Goal: Information Seeking & Learning: Find specific page/section

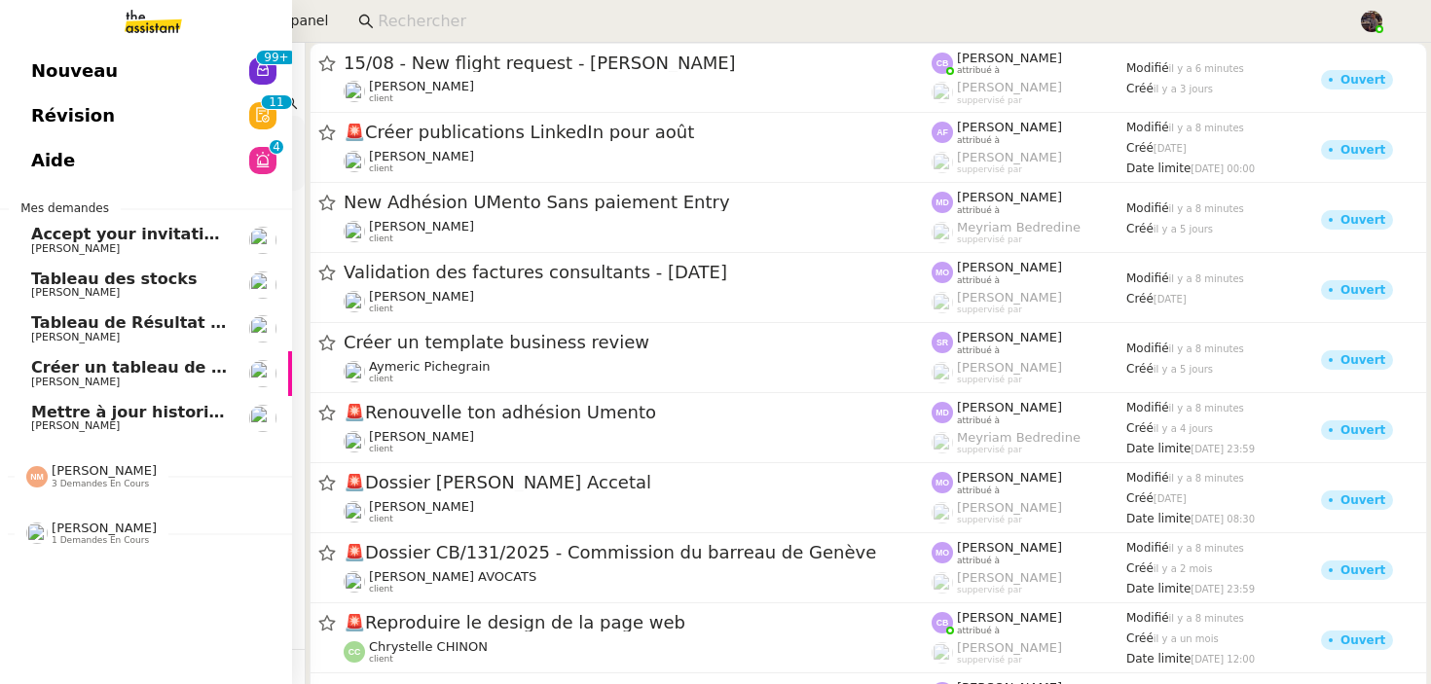
click at [90, 359] on span "Créer un tableau de bord gestion marge PAF" at bounding box center [226, 367] width 391 height 18
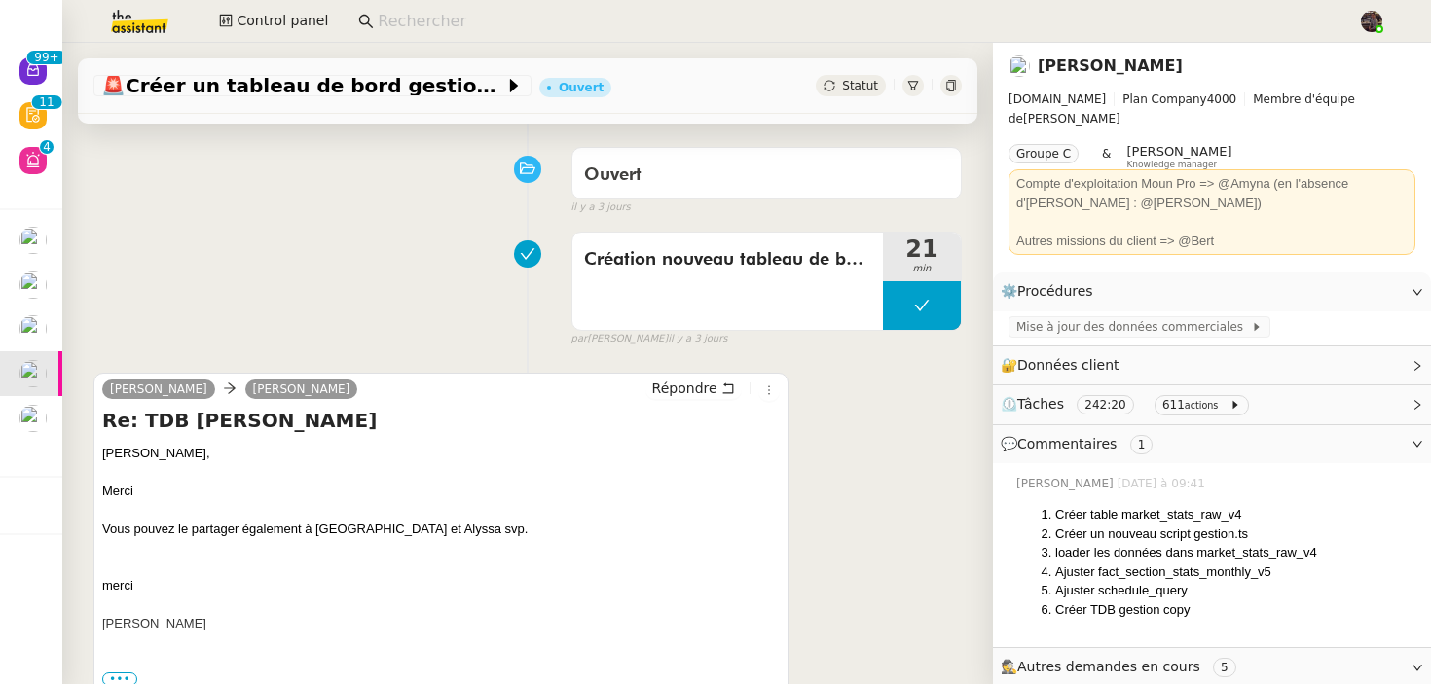
scroll to position [607, 0]
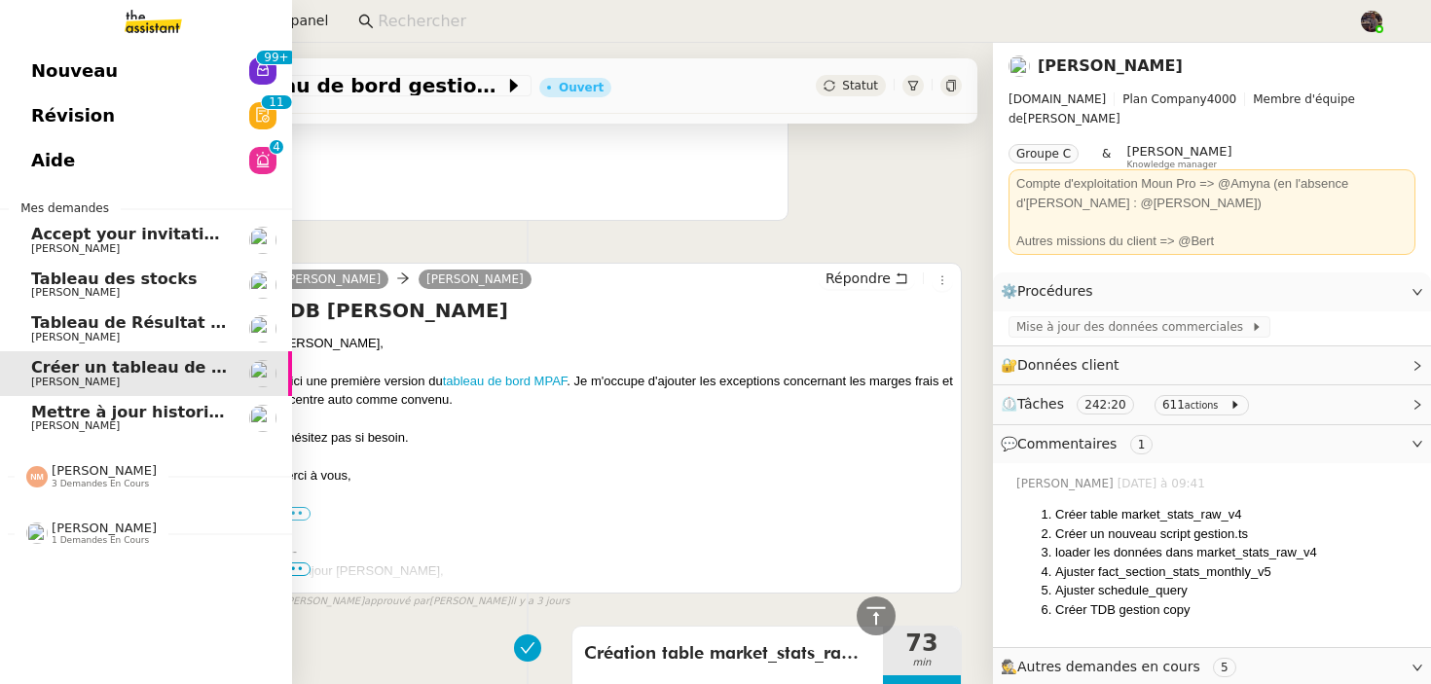
click at [66, 428] on span "[PERSON_NAME]" at bounding box center [75, 425] width 89 height 13
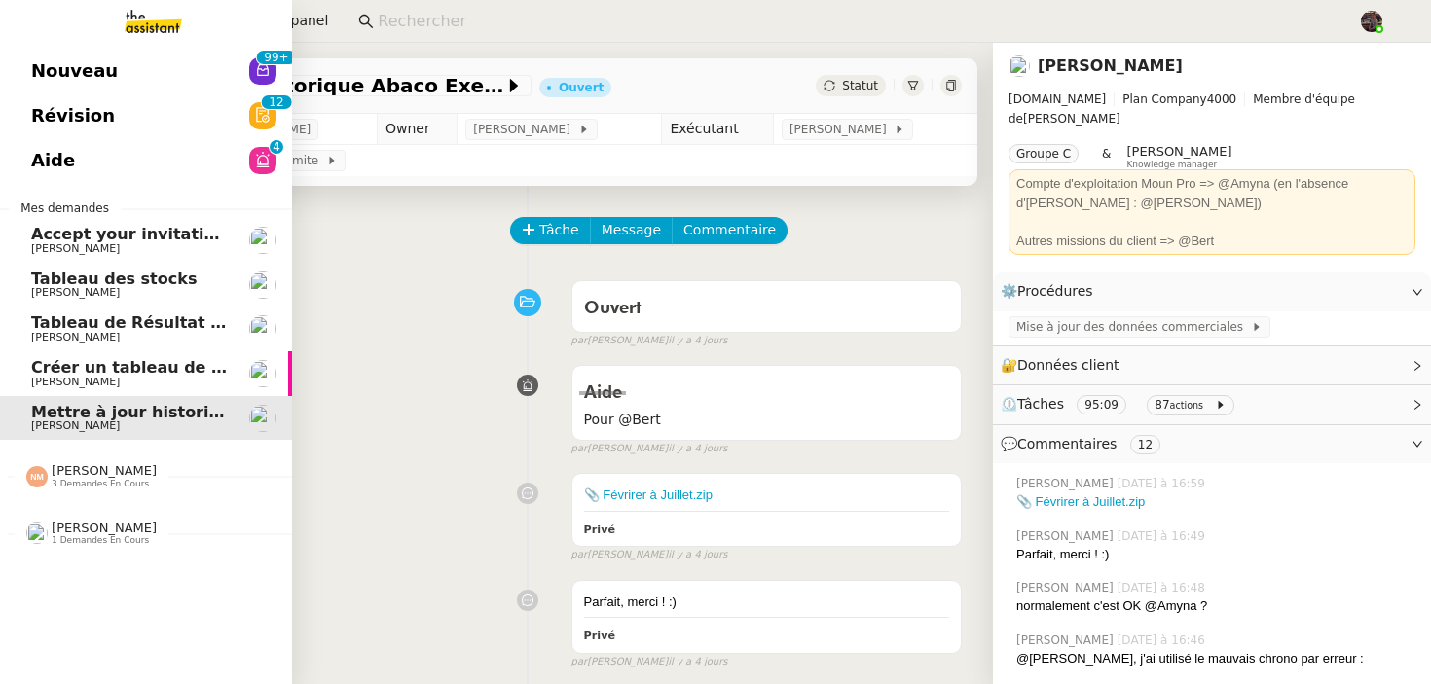
click at [101, 65] on span "Nouveau" at bounding box center [74, 70] width 87 height 29
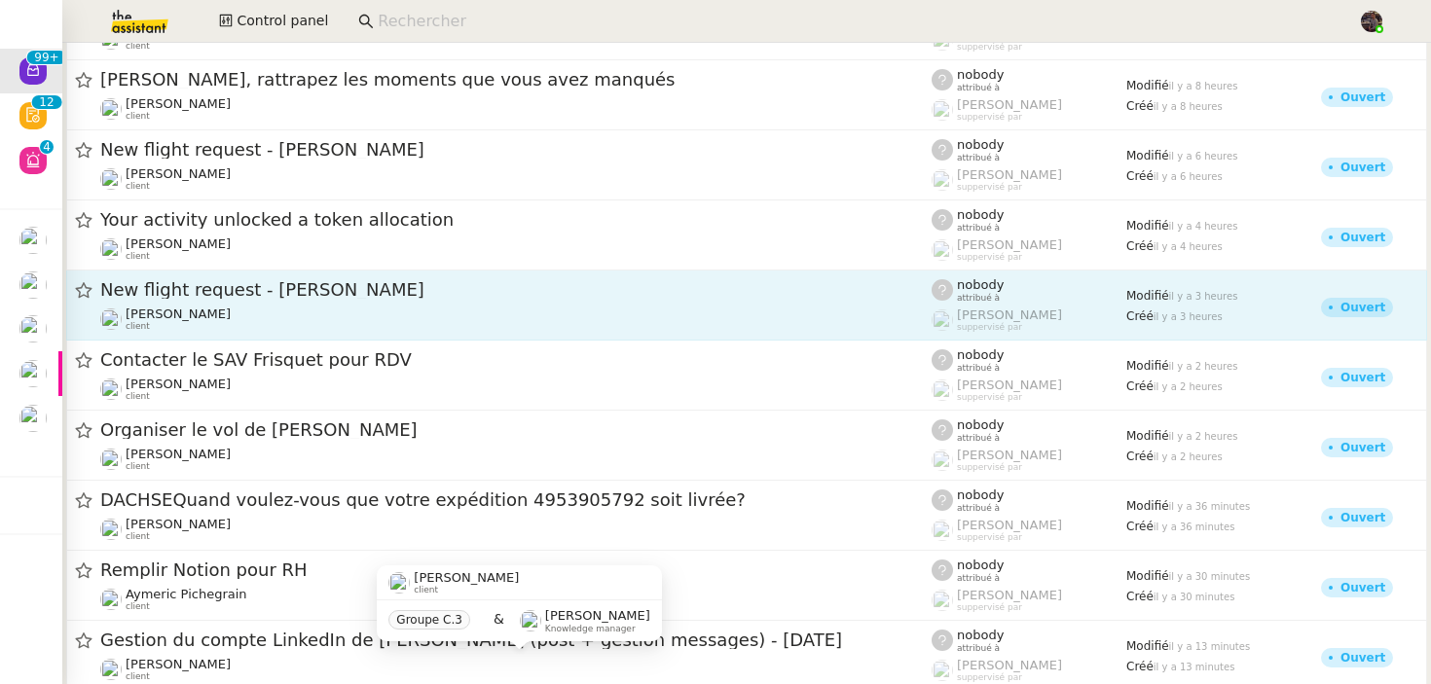
scroll to position [9923, 0]
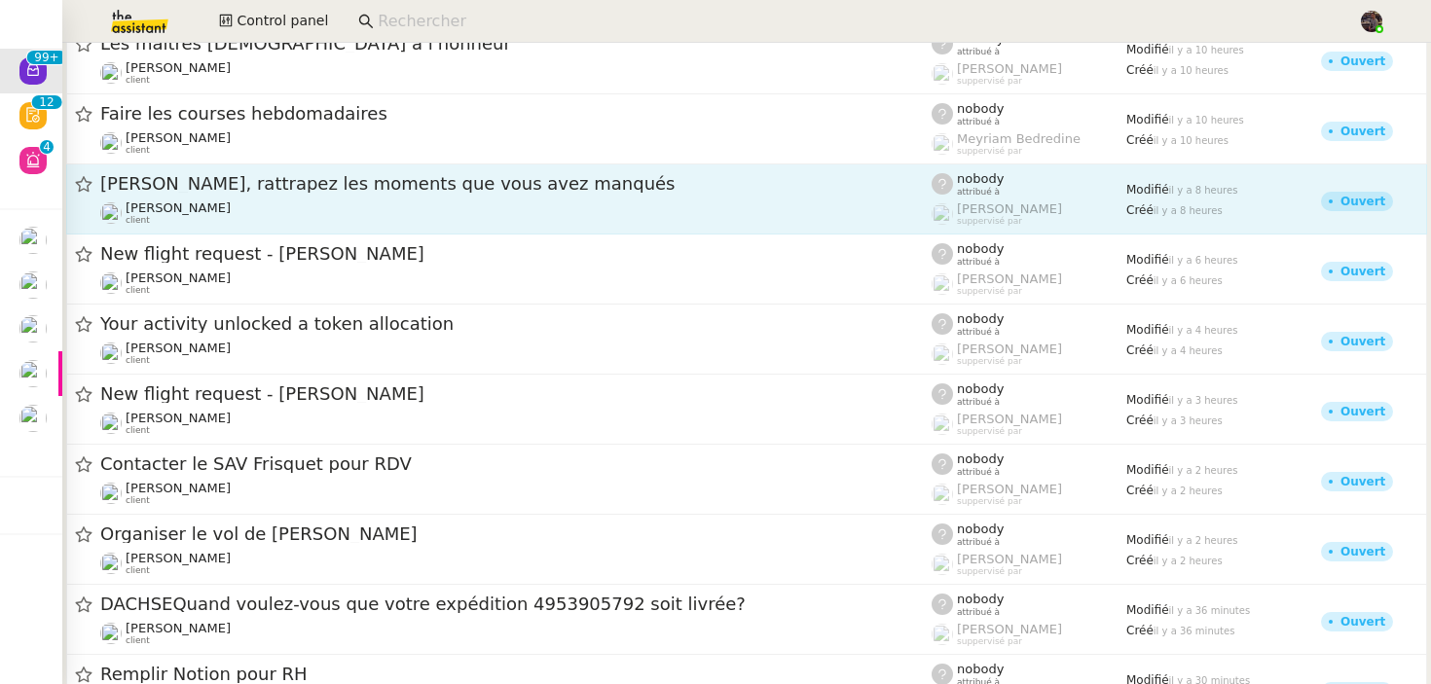
click at [274, 214] on div "[PERSON_NAME] client" at bounding box center [515, 212] width 831 height 25
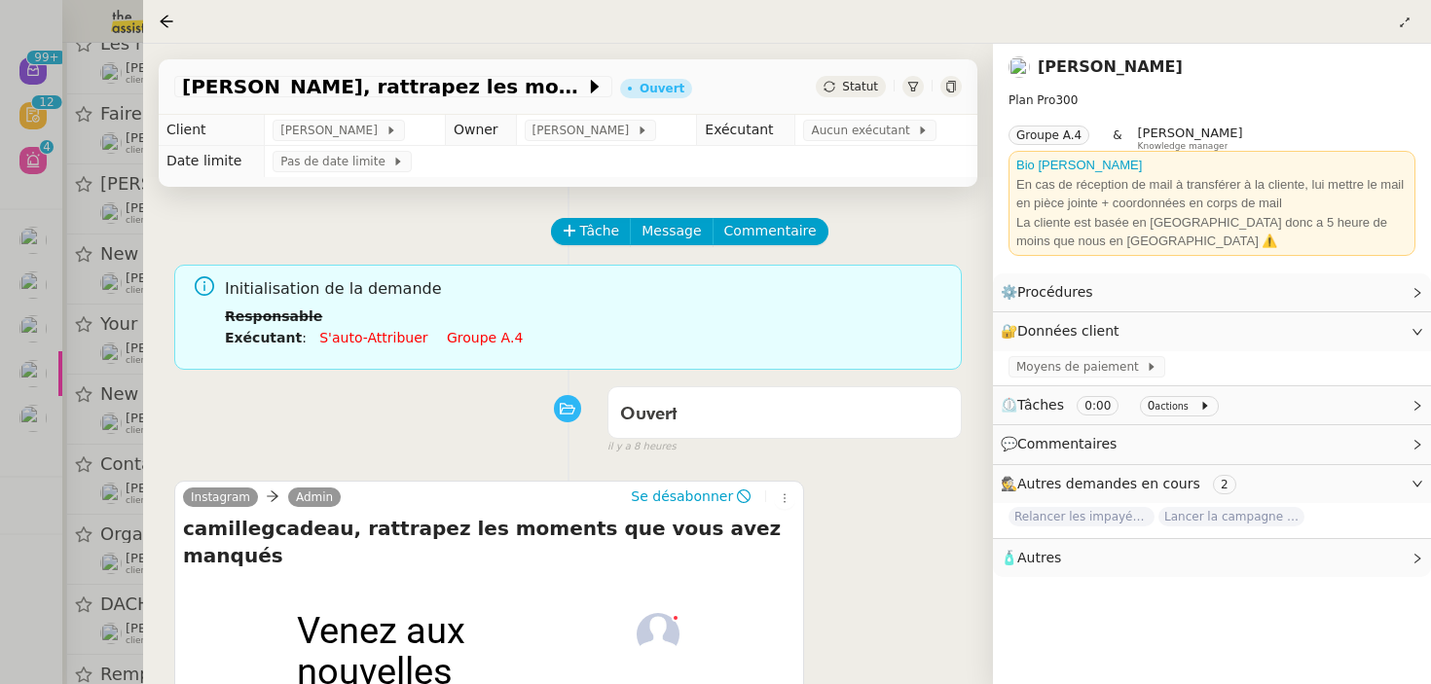
click at [1059, 64] on link "[PERSON_NAME]" at bounding box center [1110, 66] width 145 height 18
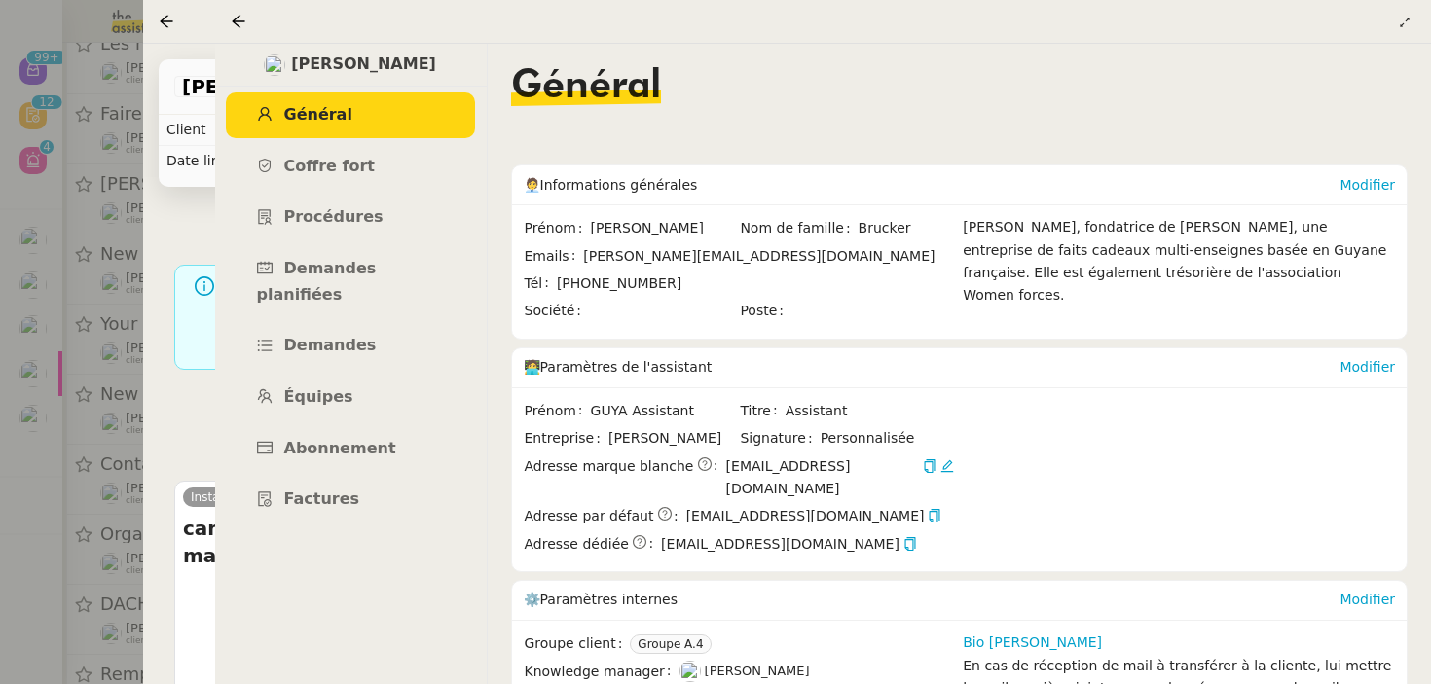
click at [344, 63] on span "[PERSON_NAME]" at bounding box center [363, 65] width 145 height 26
click at [1364, 180] on link "Modifier" at bounding box center [1366, 185] width 55 height 16
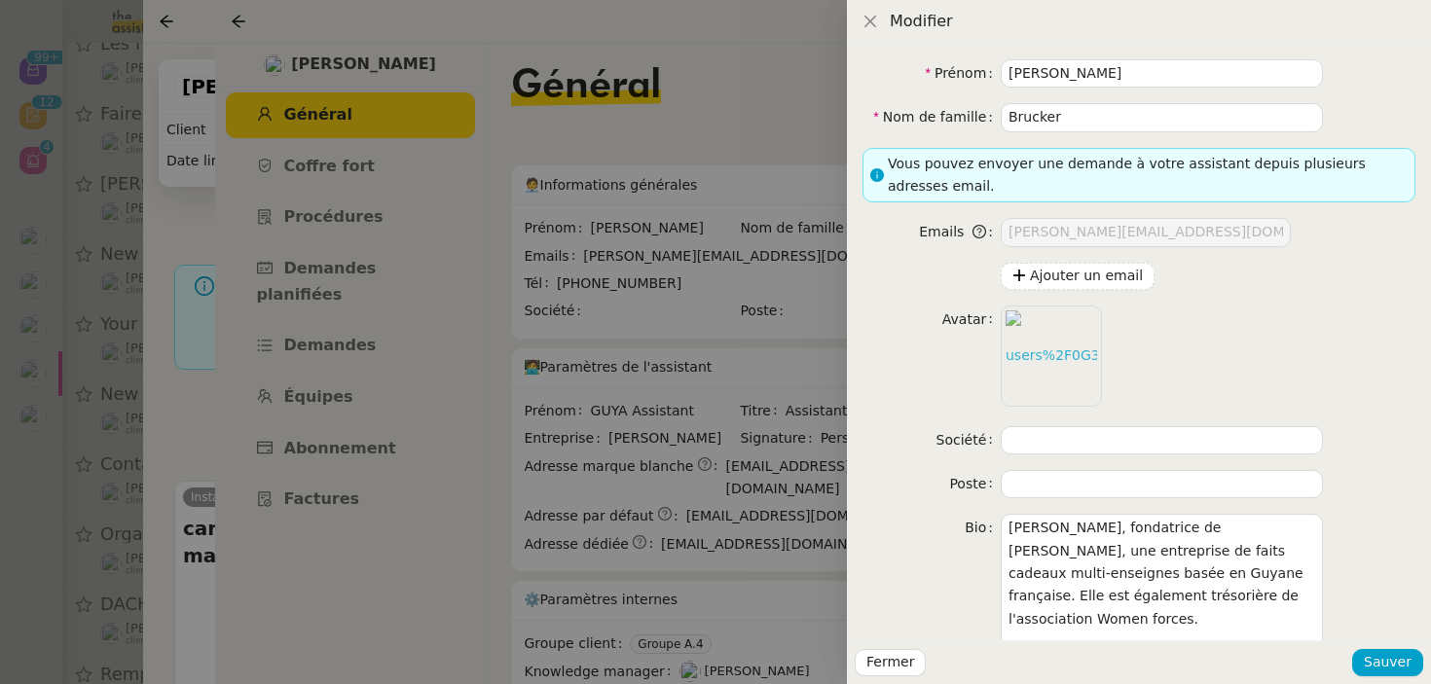
click at [686, 272] on div at bounding box center [715, 342] width 1431 height 684
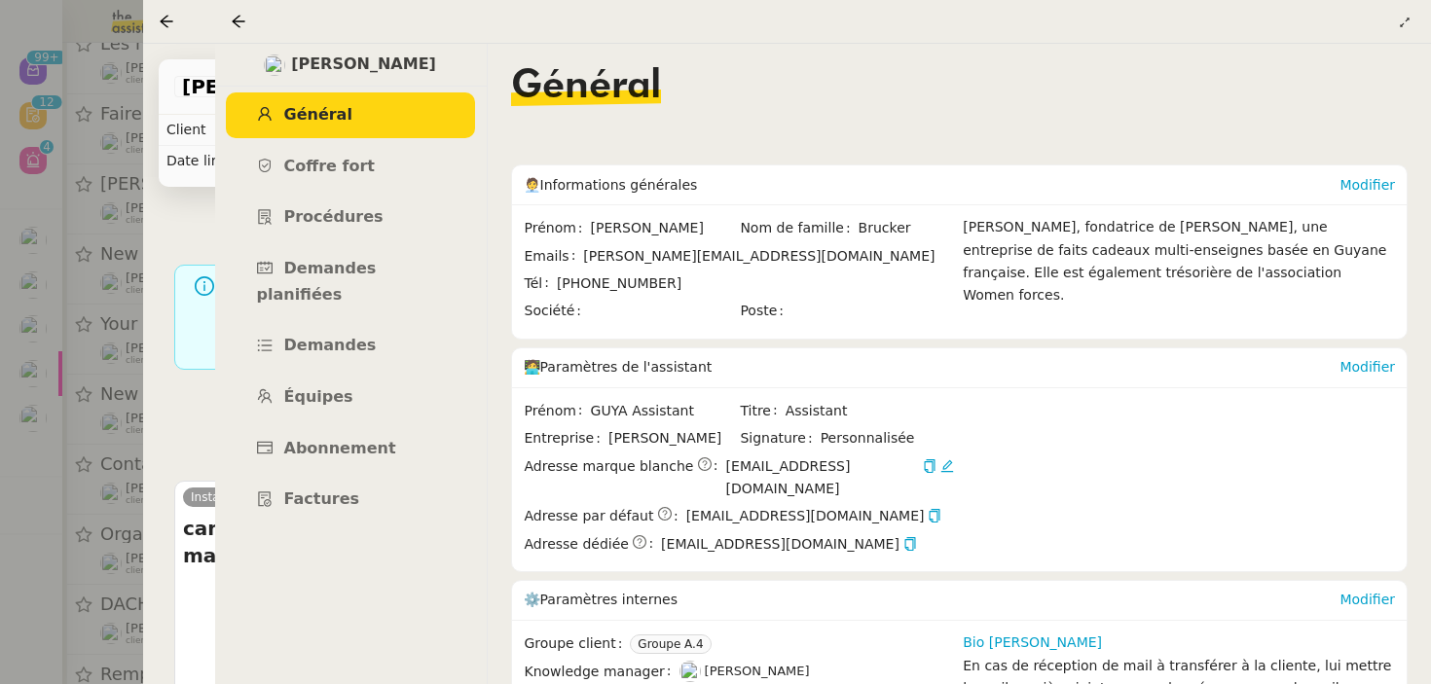
click at [210, 310] on div "Initialisation de la demande Responsable Exécutant : S'auto-attribuer Groupe a.4" at bounding box center [567, 318] width 787 height 106
click at [128, 298] on div at bounding box center [715, 342] width 1431 height 684
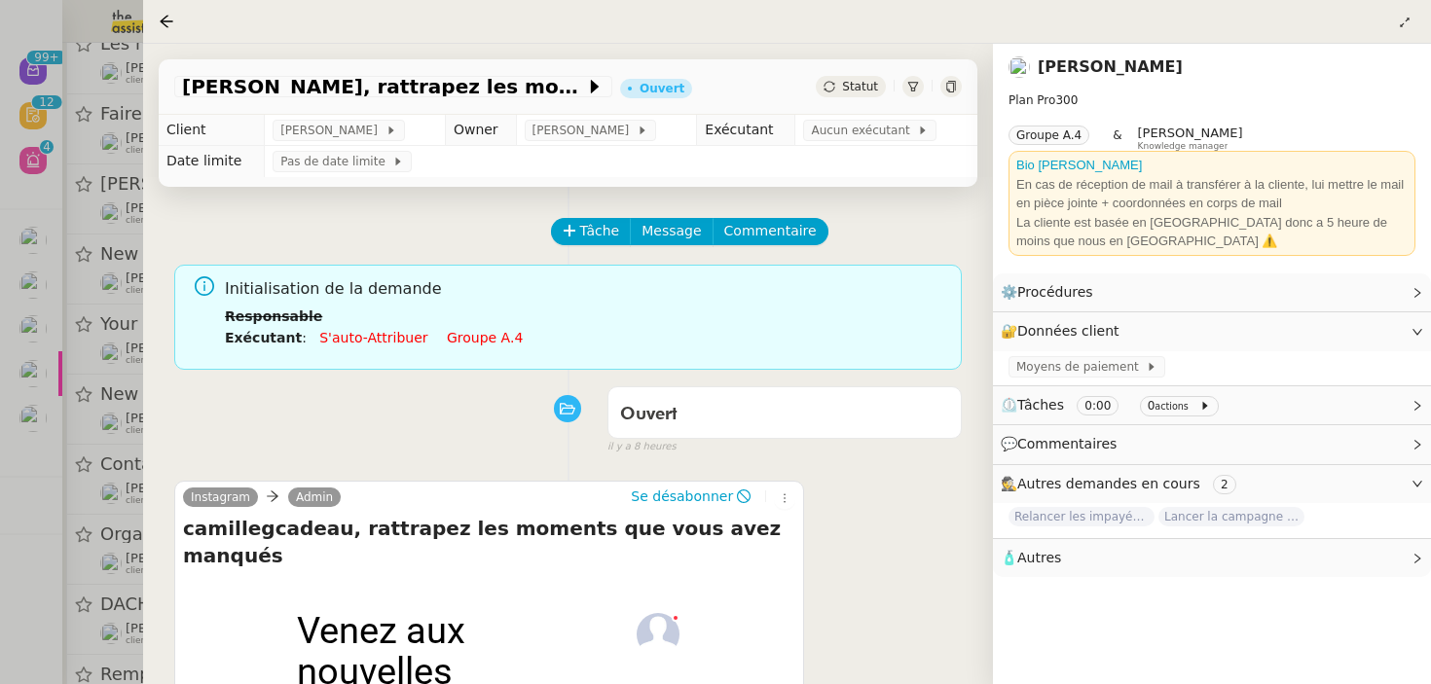
click at [116, 300] on div at bounding box center [715, 342] width 1431 height 684
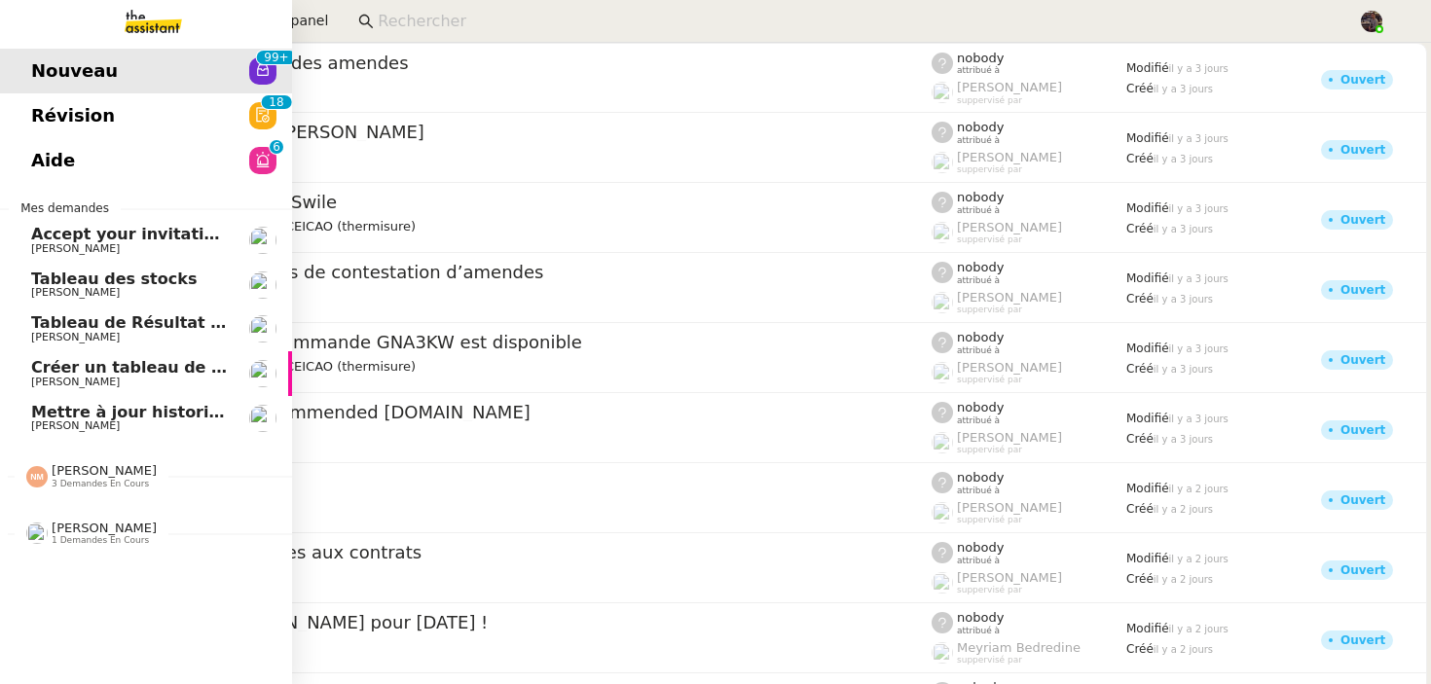
click at [36, 306] on link "Tableau des stocks [PERSON_NAME]" at bounding box center [146, 285] width 292 height 45
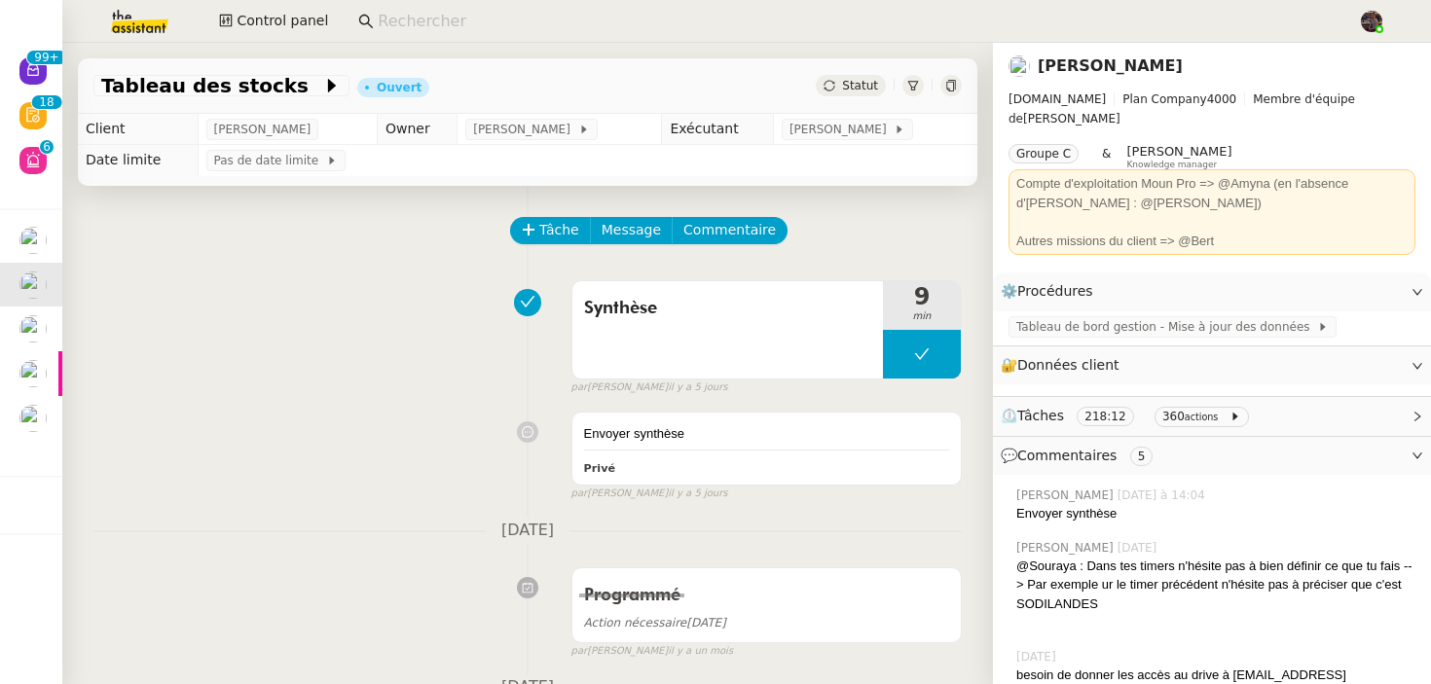
click at [1151, 80] on div "[PERSON_NAME]" at bounding box center [1211, 66] width 407 height 31
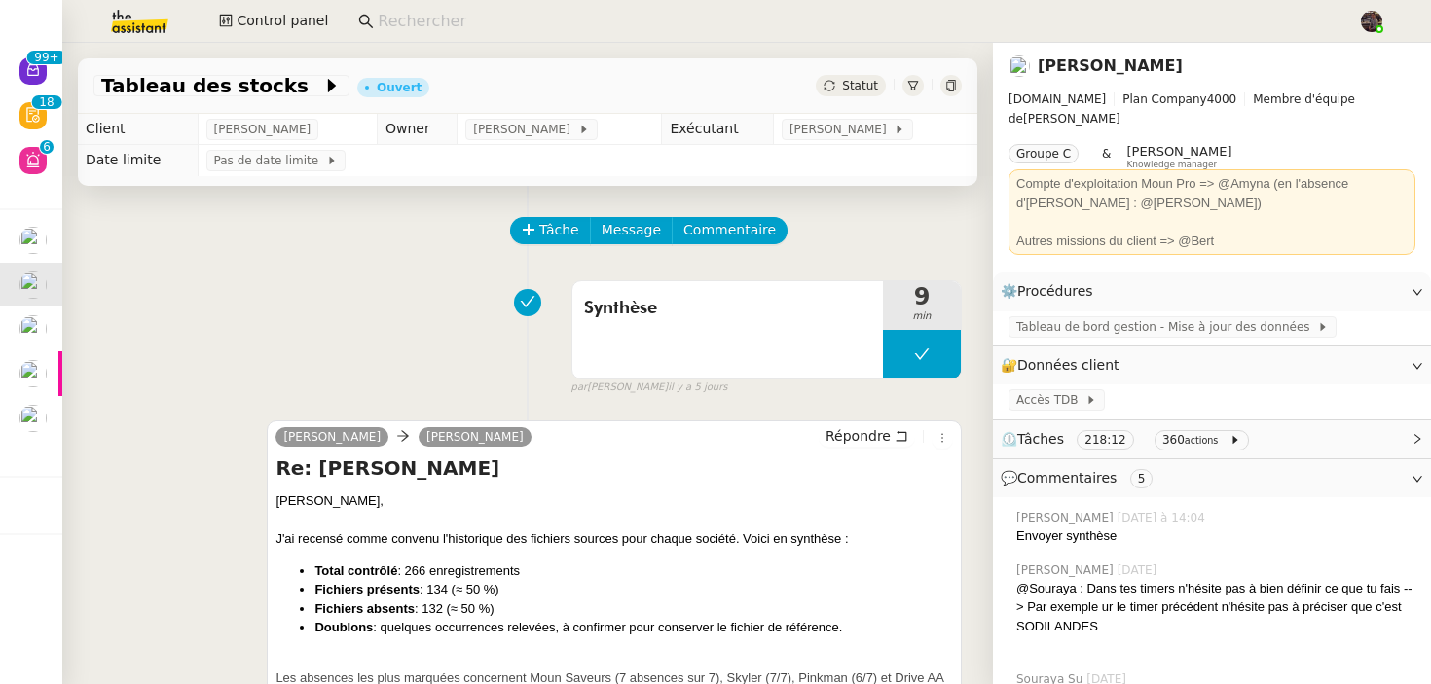
click at [1151, 75] on link "[PERSON_NAME]" at bounding box center [1110, 65] width 145 height 18
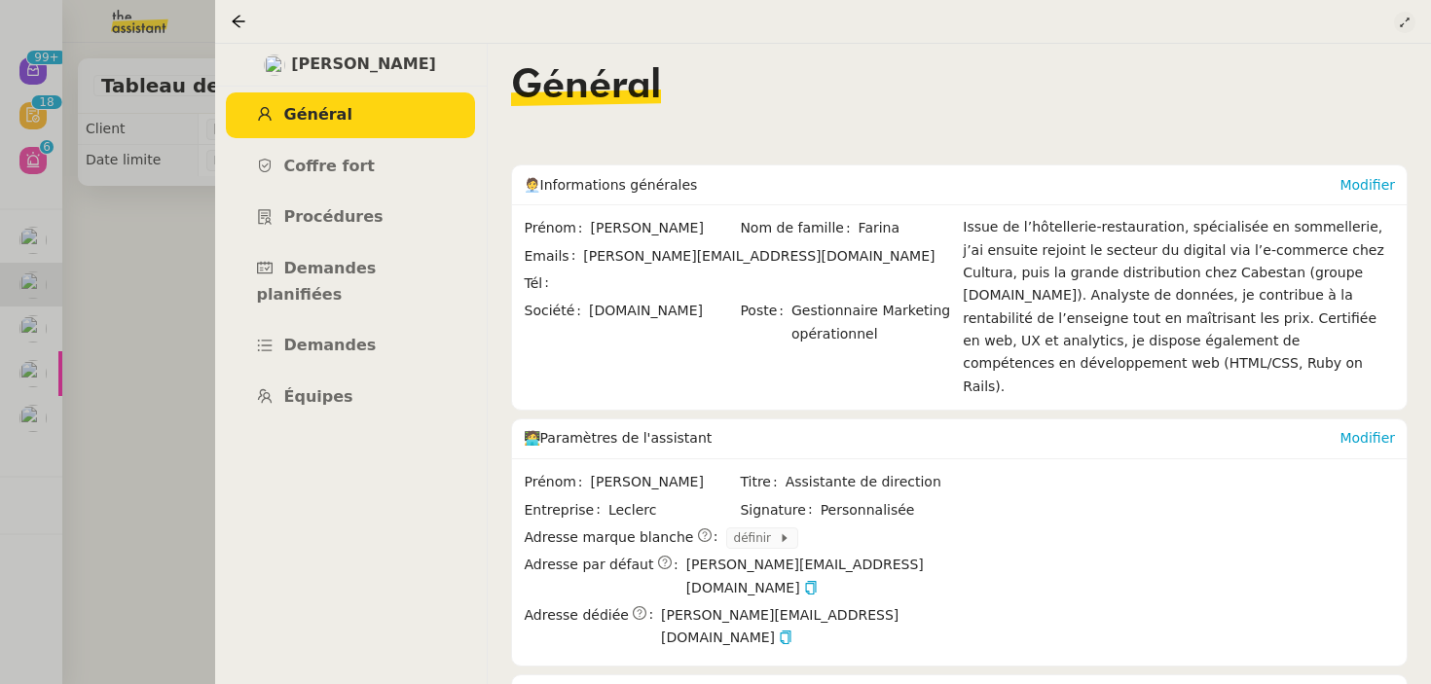
click at [1413, 19] on icon at bounding box center [1404, 23] width 19 height 12
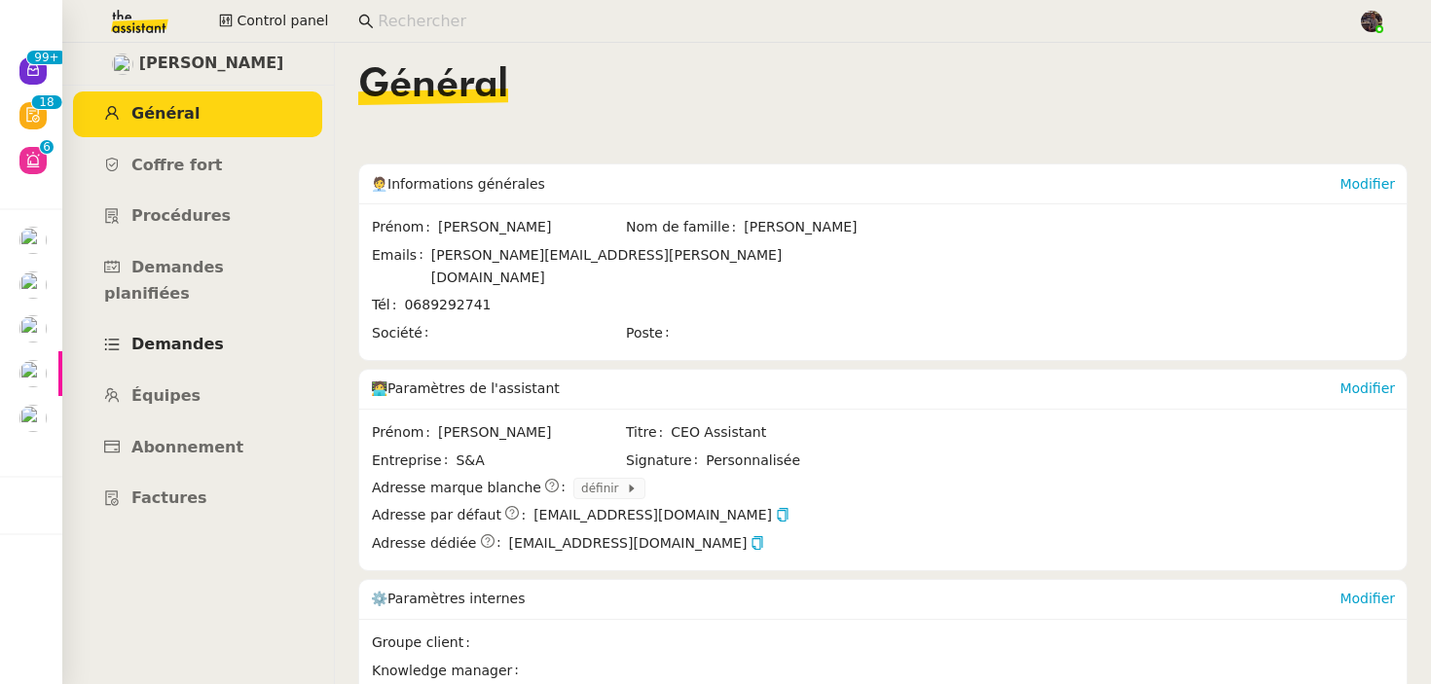
click at [183, 335] on span "Demandes" at bounding box center [177, 344] width 92 height 18
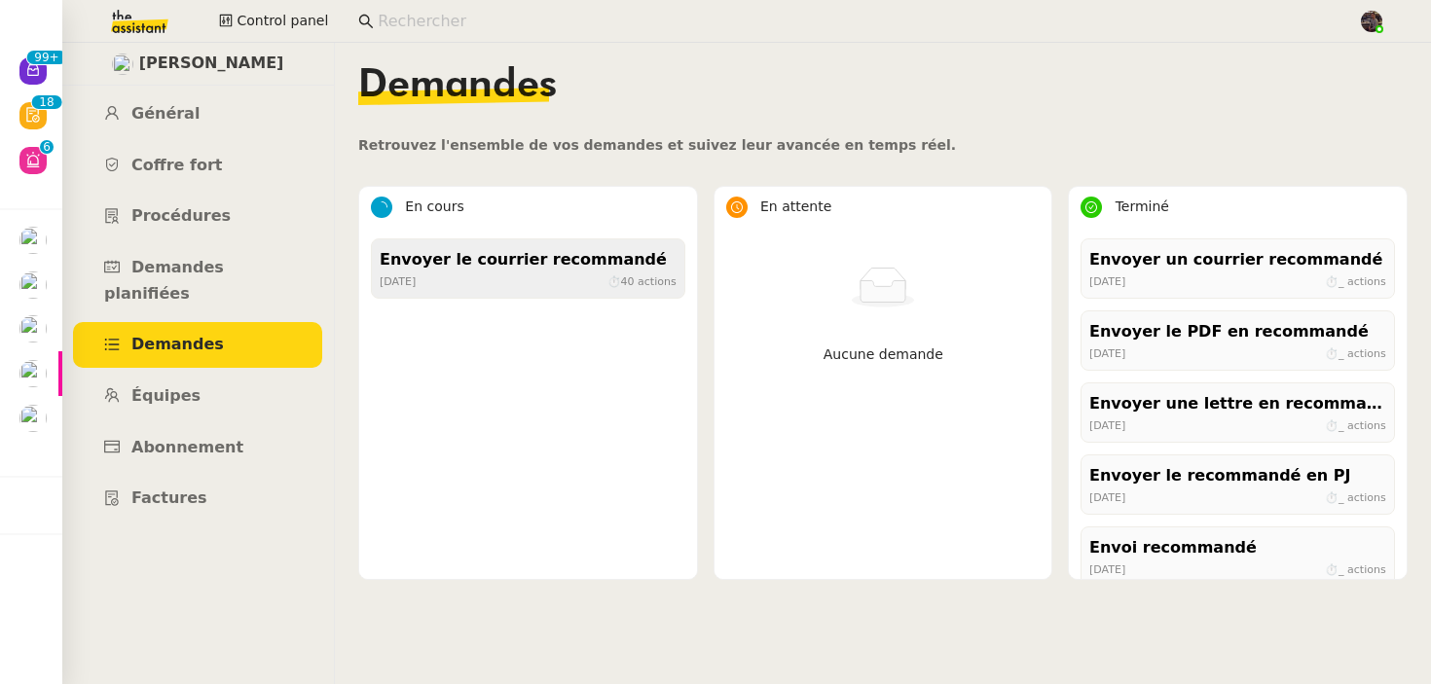
click at [521, 258] on div "Envoyer le courrier recommandé" at bounding box center [528, 260] width 297 height 26
click at [230, 71] on span "Edouard Rudolf" at bounding box center [211, 64] width 145 height 26
click at [214, 57] on span "Edouard Rudolf" at bounding box center [211, 64] width 145 height 26
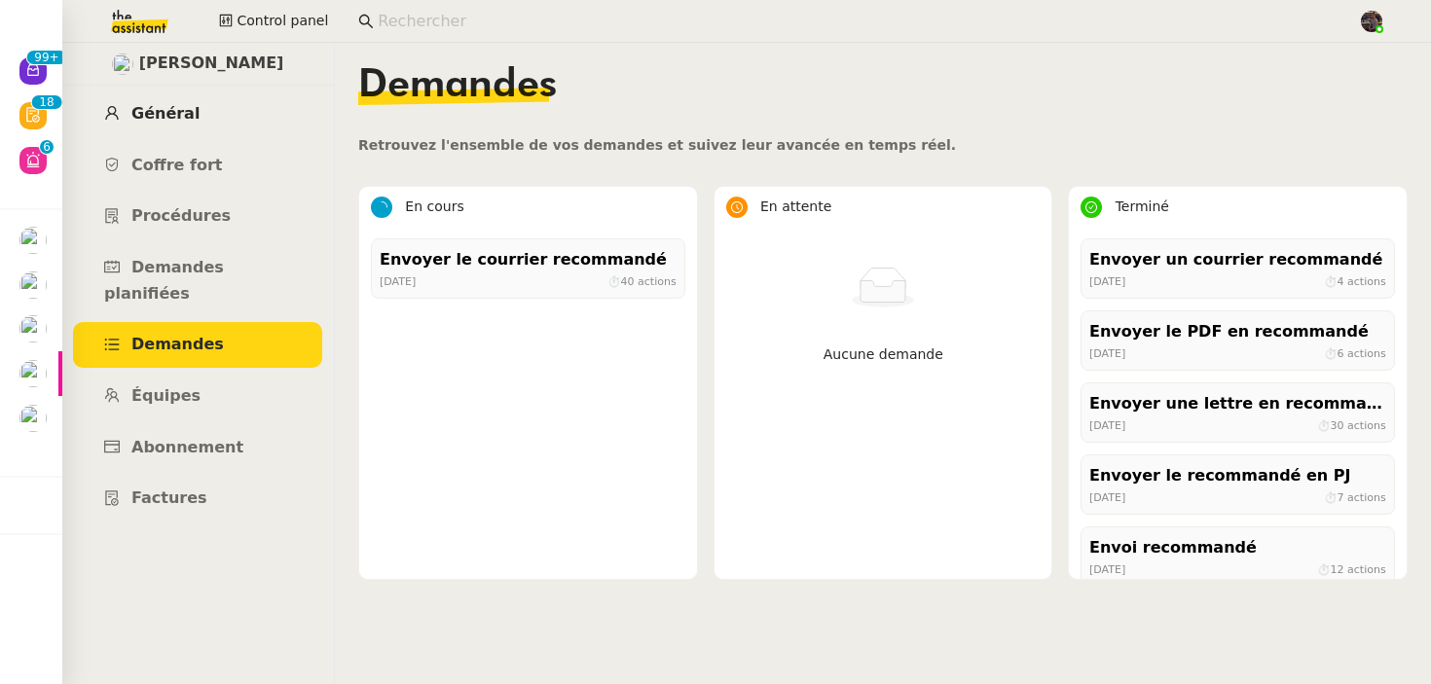
click at [158, 116] on span "Général" at bounding box center [165, 113] width 68 height 18
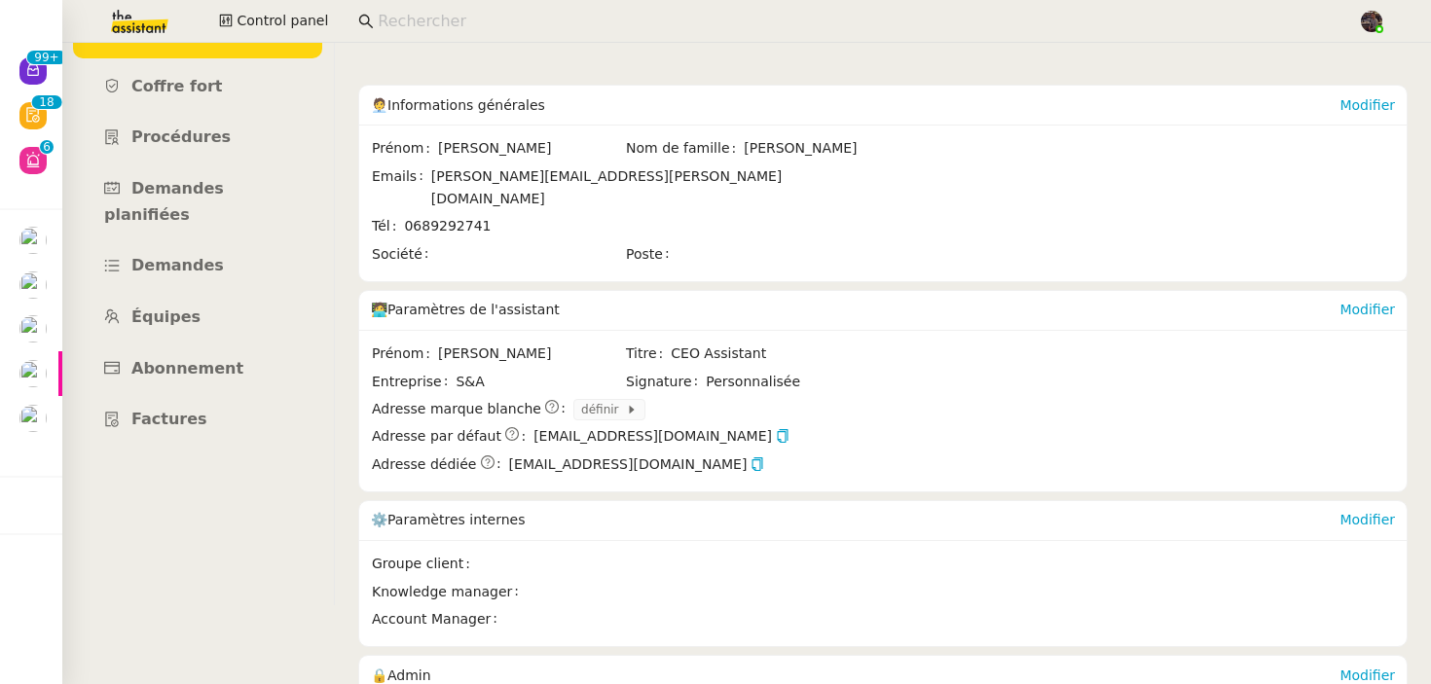
scroll to position [77, 0]
click at [254, 245] on link "Demandes" at bounding box center [197, 268] width 249 height 46
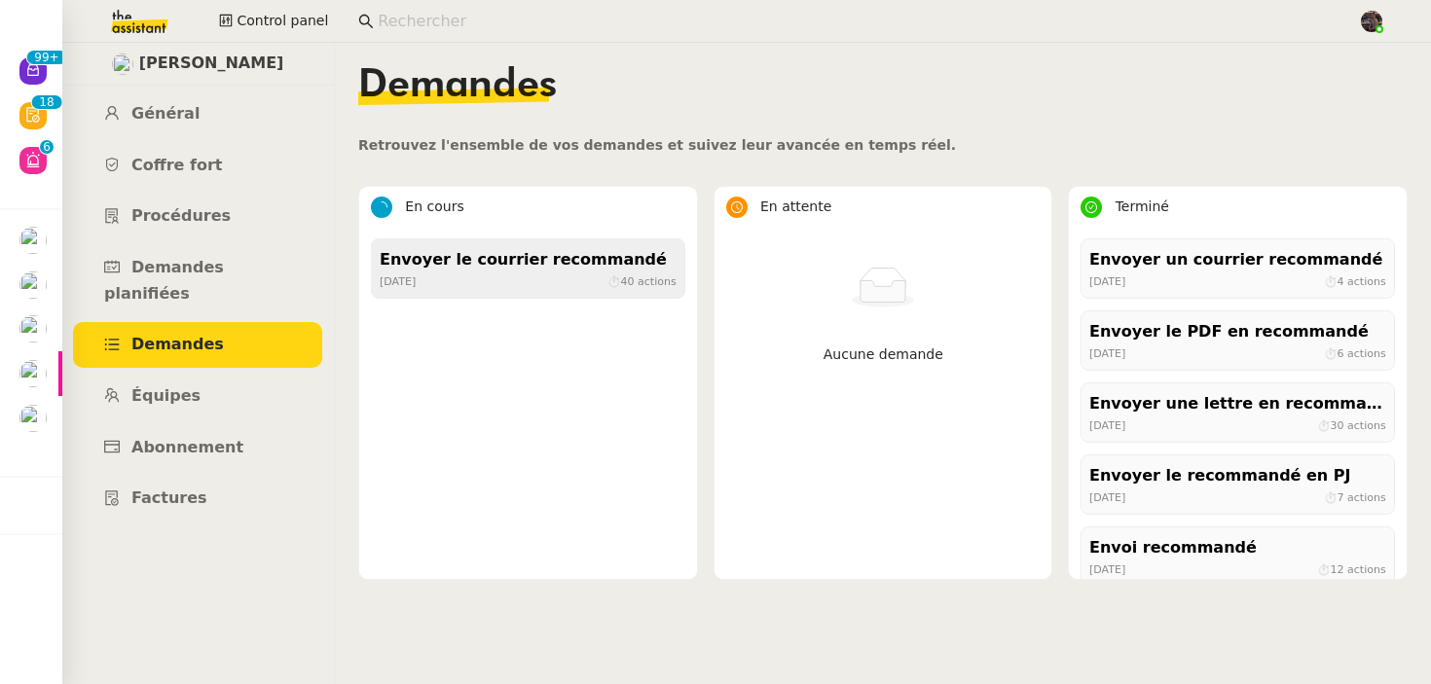
click at [633, 287] on span "40" at bounding box center [628, 280] width 14 height 13
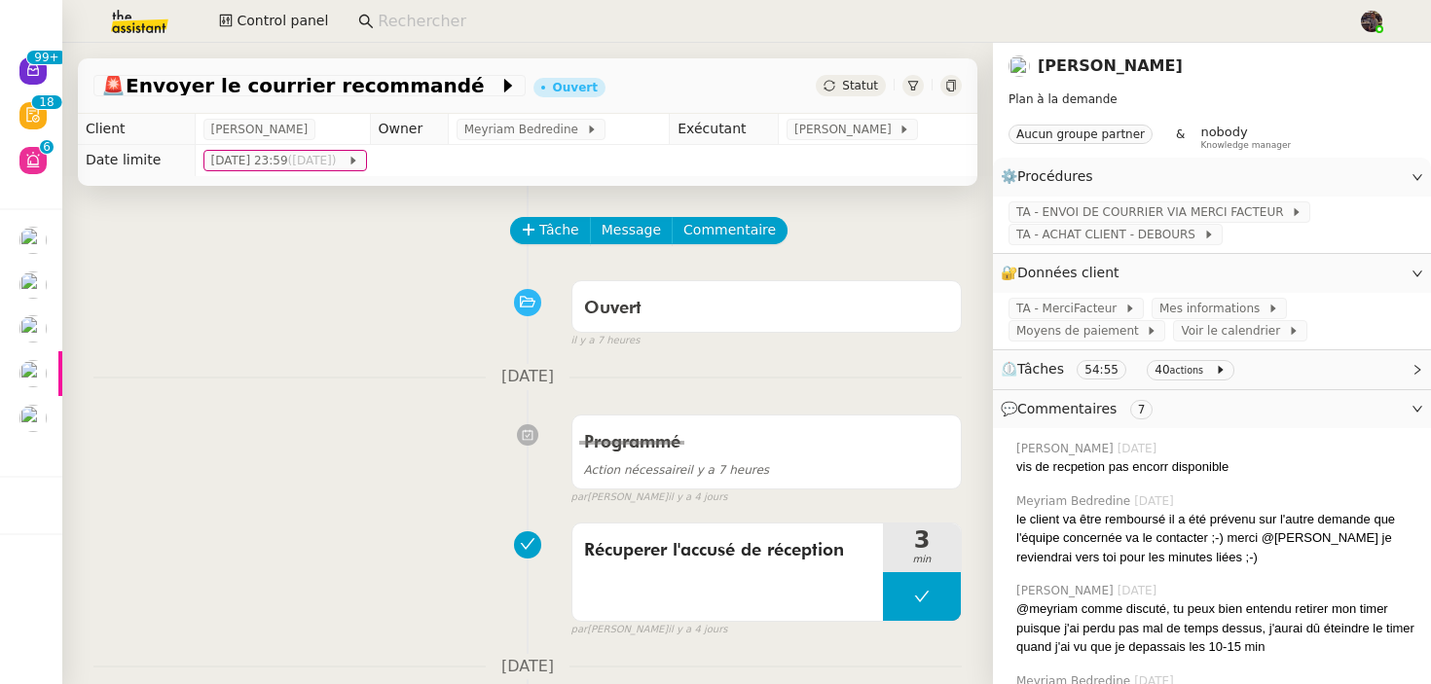
click at [1093, 53] on nz-page-header-title "Edouard Rudolf" at bounding box center [1110, 66] width 145 height 27
click at [1089, 79] on nz-page-header-title "Edouard Rudolf" at bounding box center [1110, 66] width 145 height 27
click at [1093, 73] on link "Edouard Rudolf" at bounding box center [1110, 65] width 145 height 18
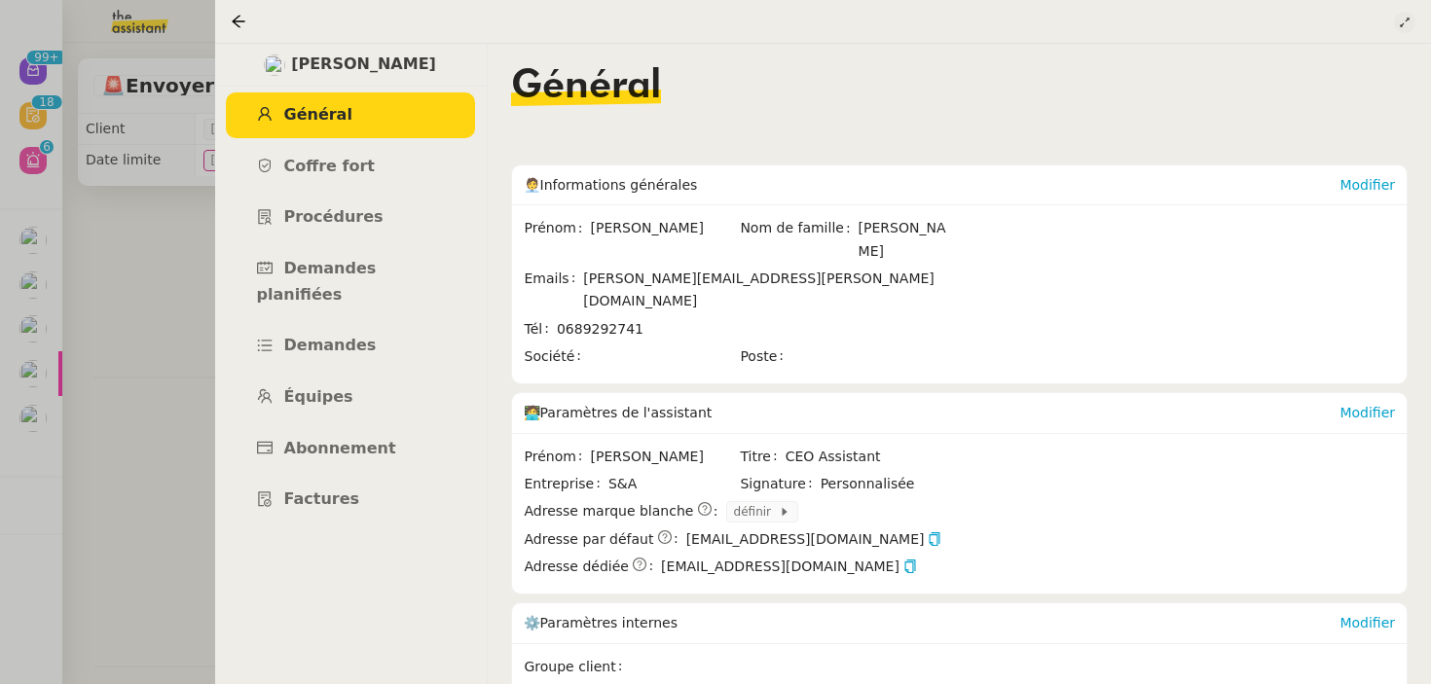
click at [1400, 28] on button at bounding box center [1404, 22] width 21 height 21
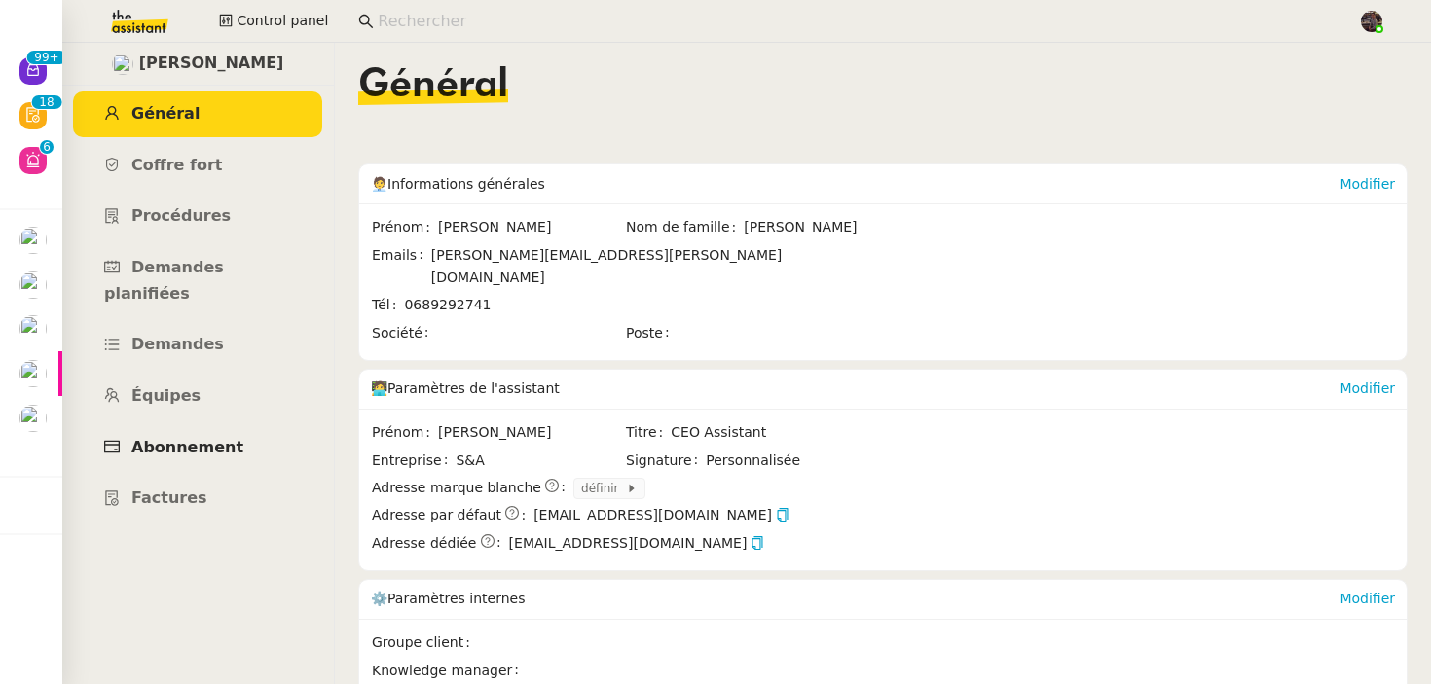
click at [216, 433] on link "Abonnement" at bounding box center [197, 448] width 249 height 46
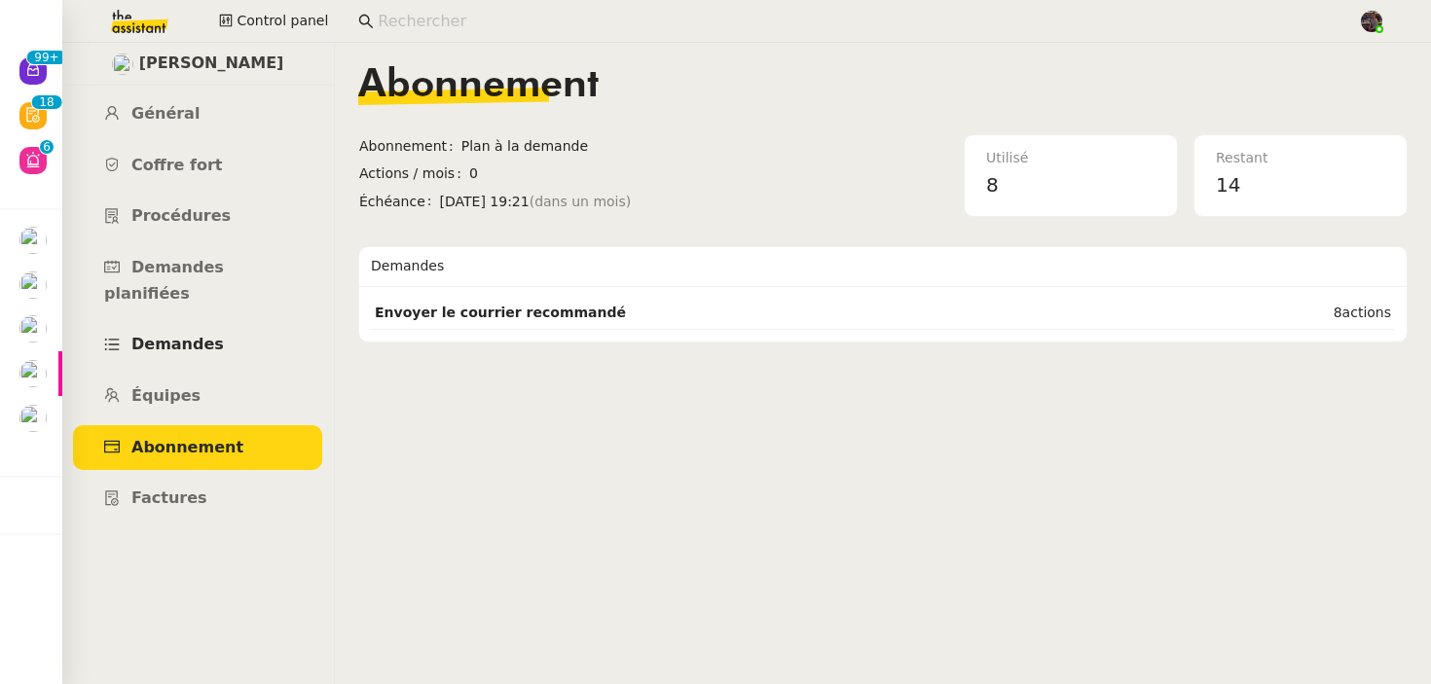
click at [190, 335] on link "Demandes" at bounding box center [197, 345] width 249 height 46
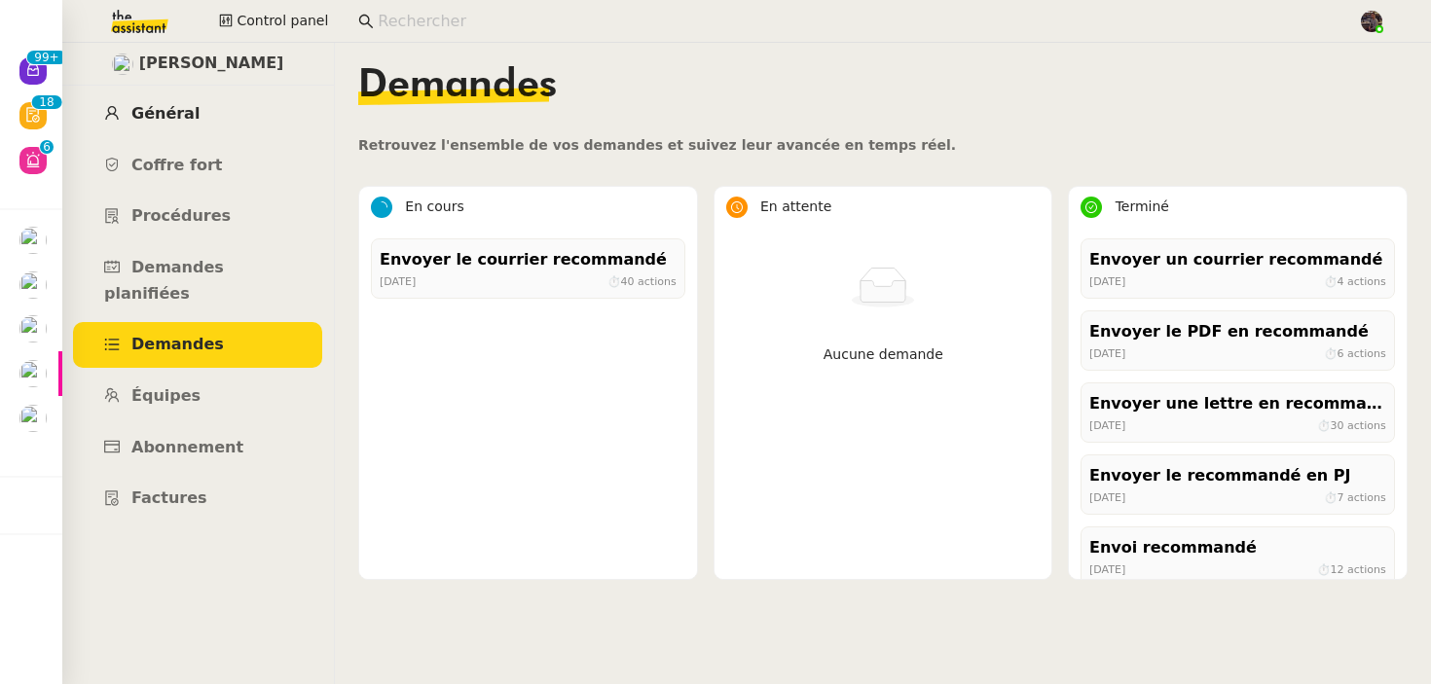
click at [227, 127] on link "Général" at bounding box center [197, 114] width 249 height 46
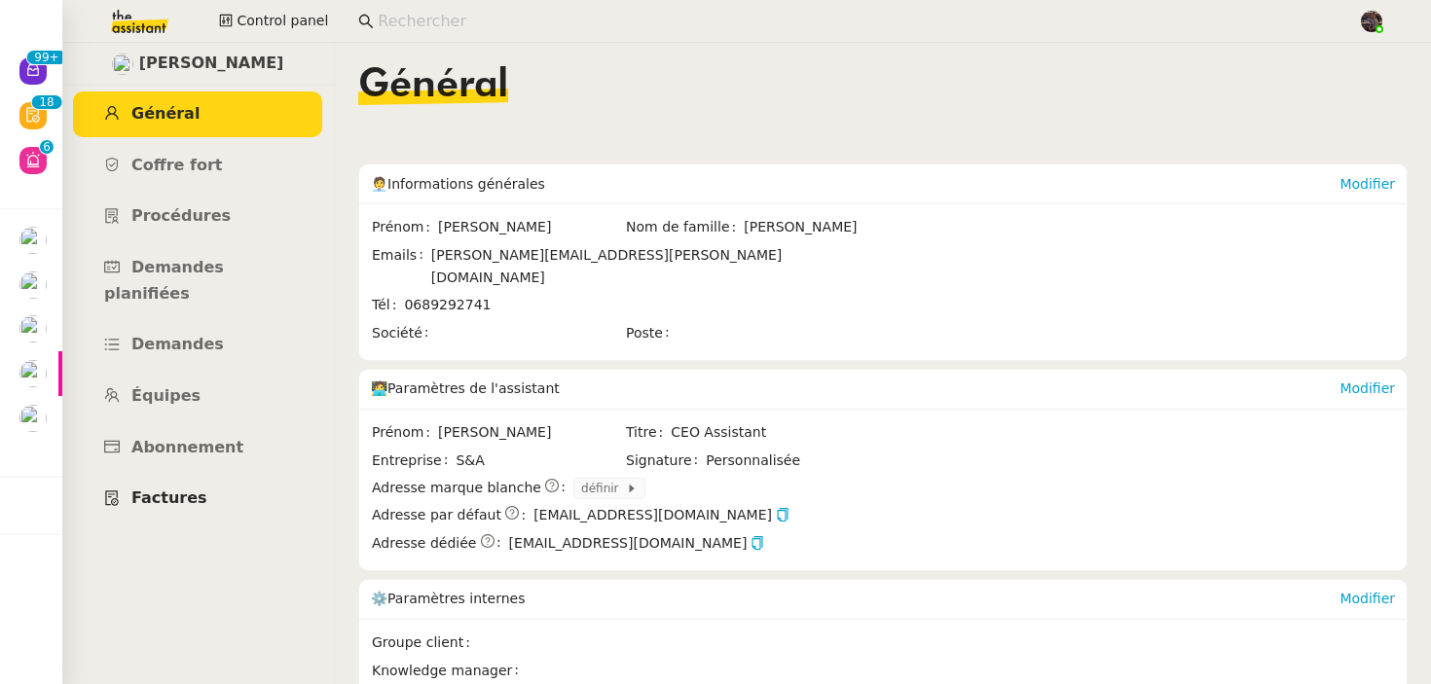
click at [174, 476] on link "Factures" at bounding box center [197, 499] width 249 height 46
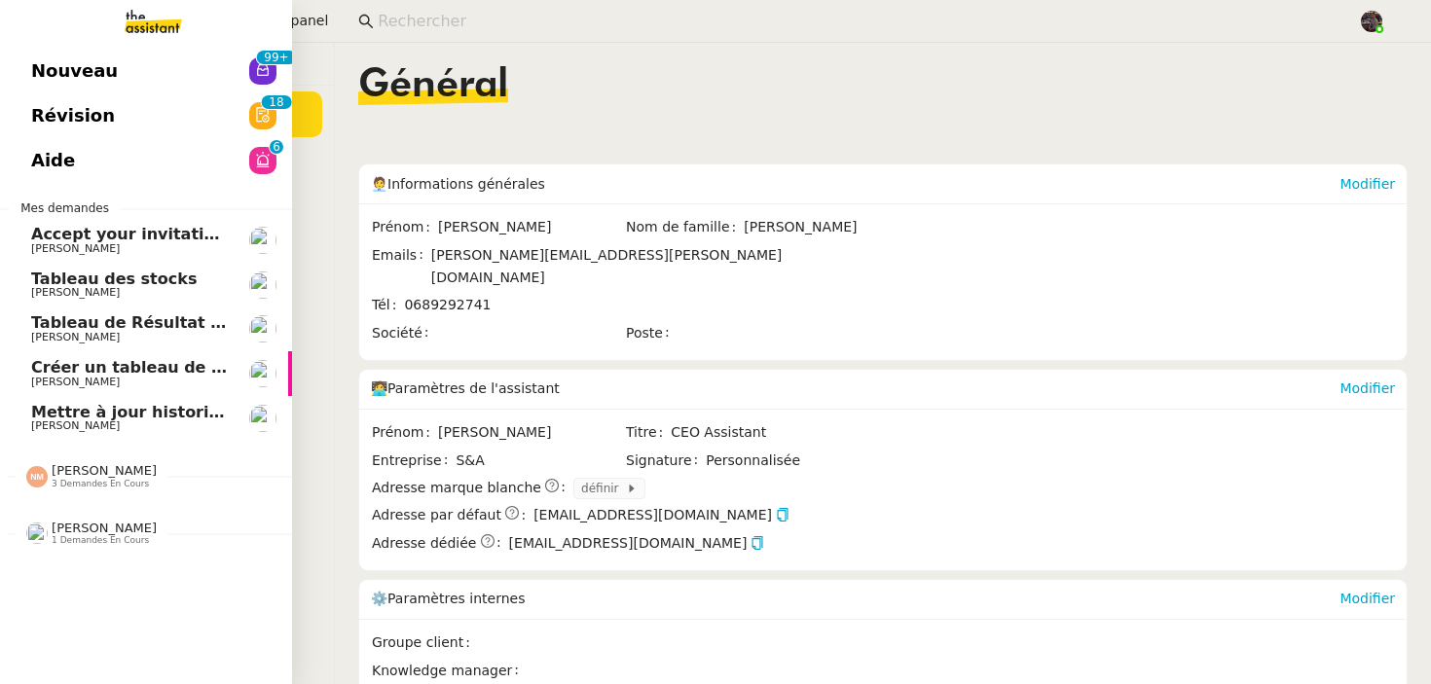
click at [107, 390] on link "Créer un tableau de bord gestion marge PAF [PERSON_NAME]" at bounding box center [146, 373] width 292 height 45
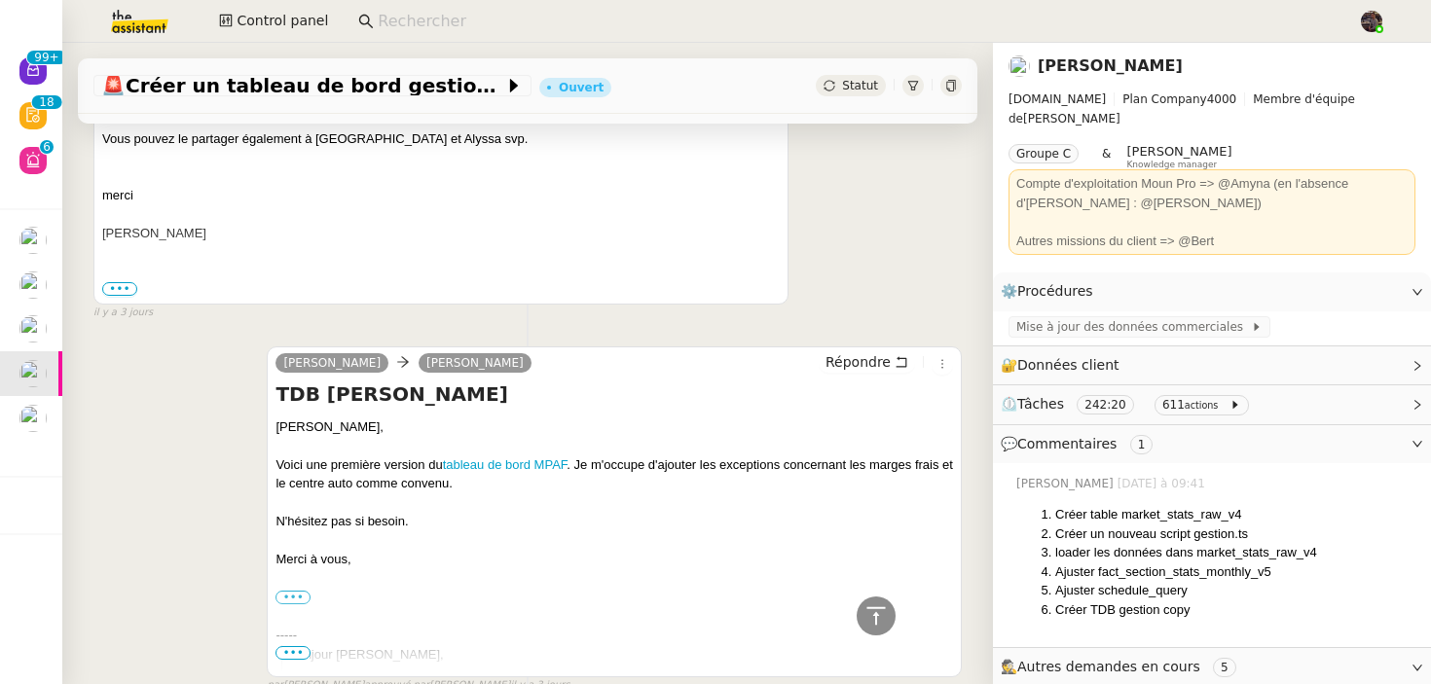
scroll to position [637, 0]
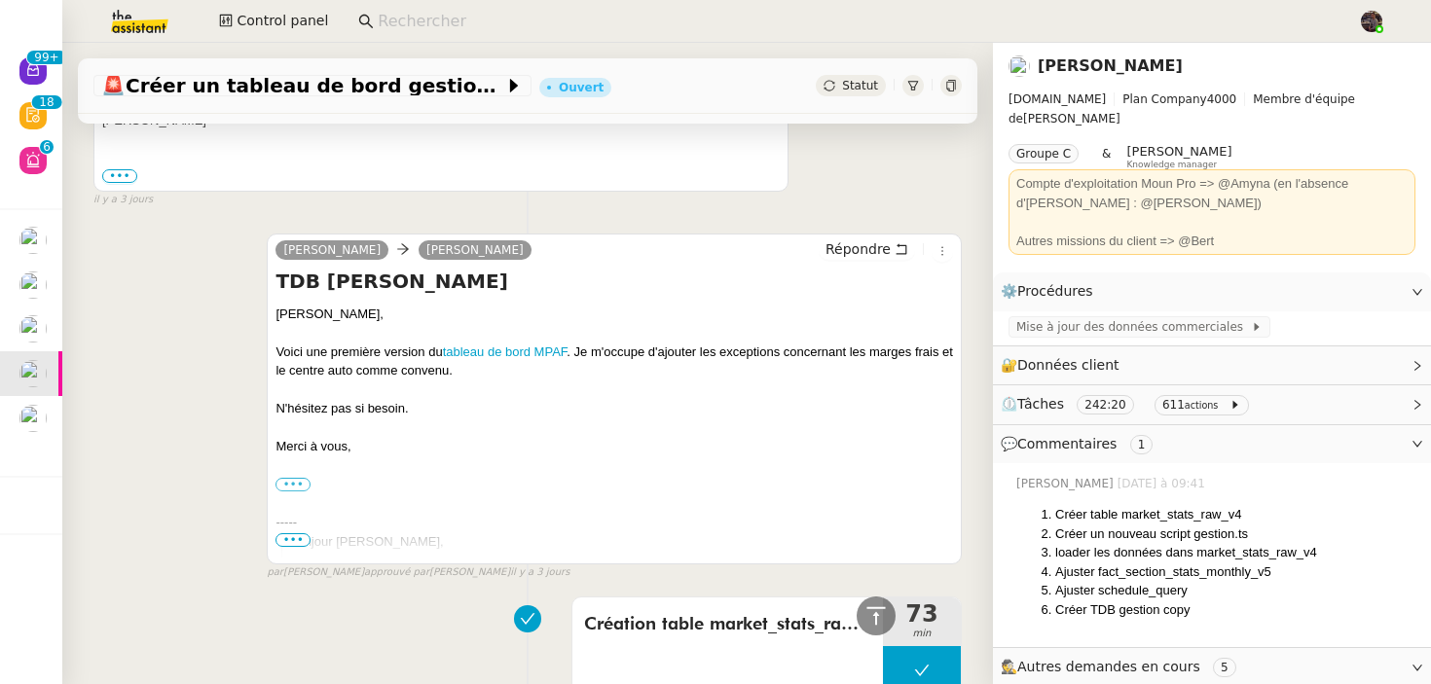
click at [195, 424] on div "camille Guillaume Farina Répondre TDB Marge BRUTE Guillaume, Voici une première…" at bounding box center [527, 398] width 868 height 365
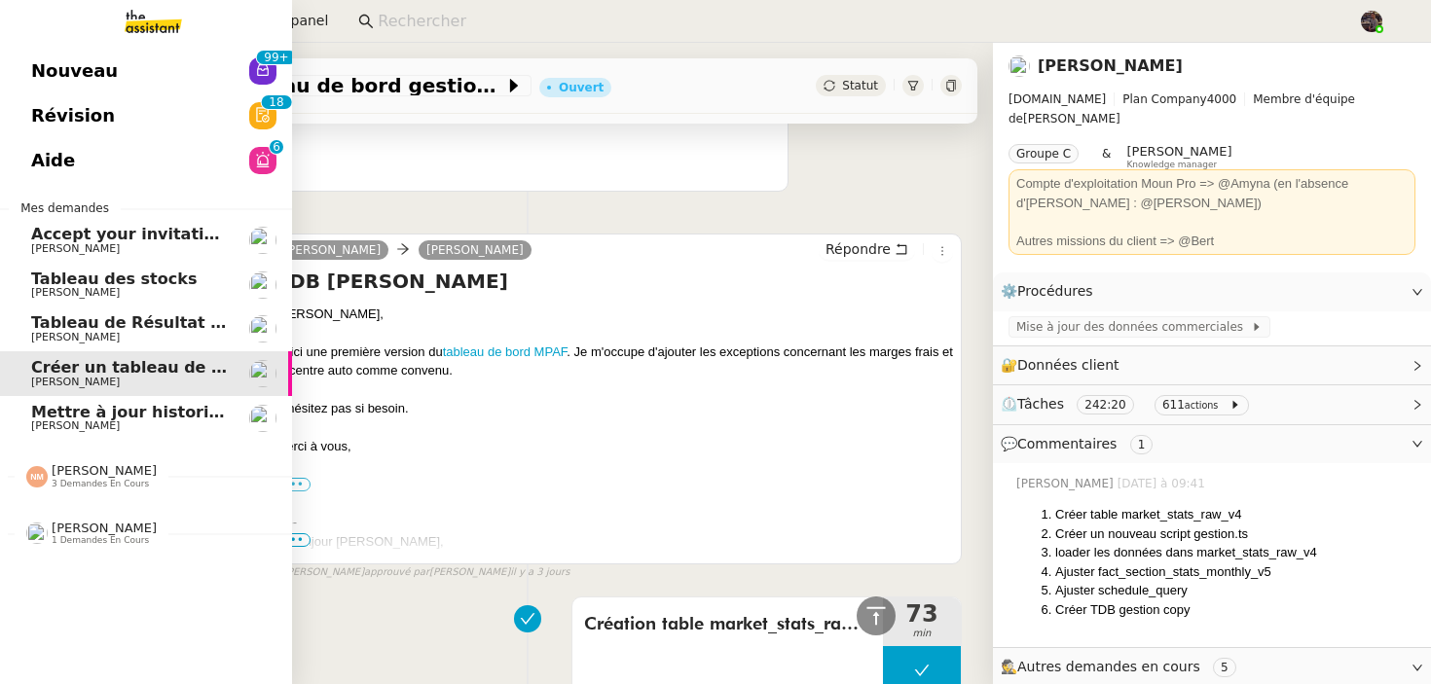
click at [53, 321] on span "Tableau de Résultat Analytique" at bounding box center [168, 322] width 274 height 18
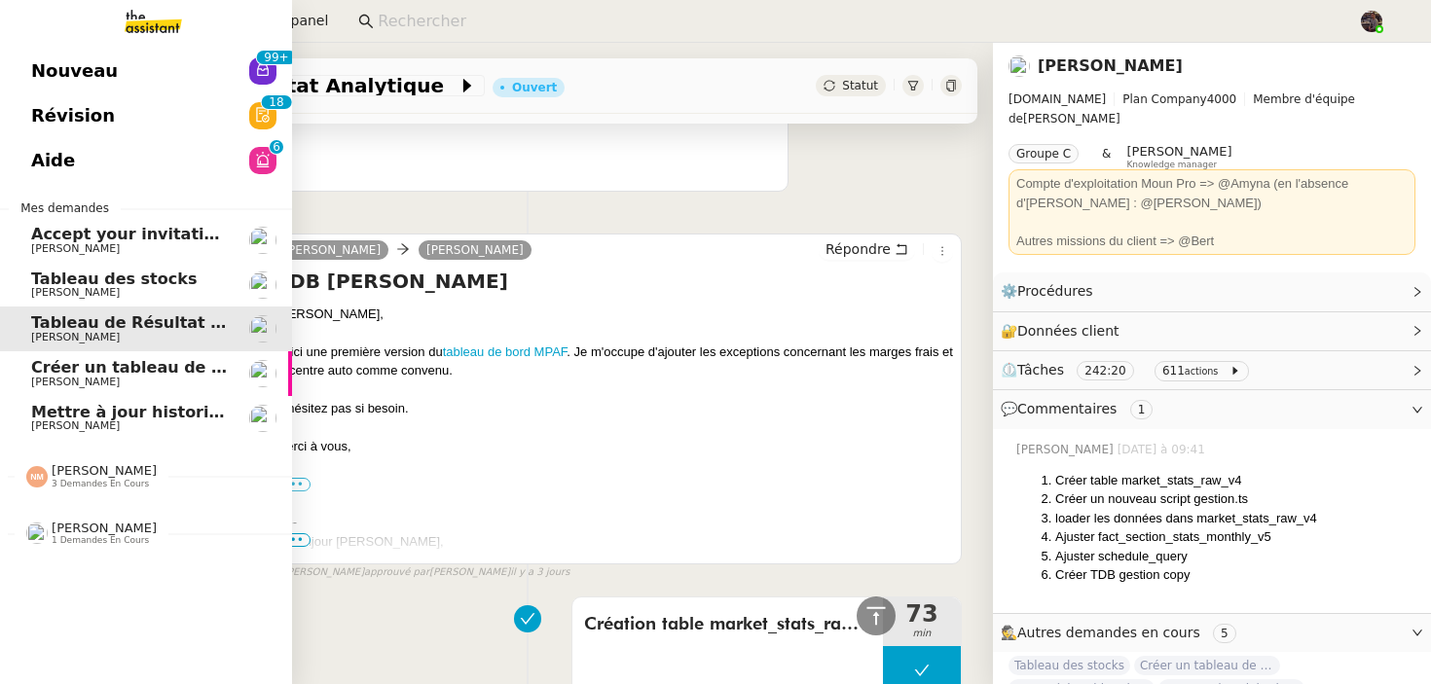
click at [83, 272] on span "Tableau des stocks" at bounding box center [113, 279] width 165 height 18
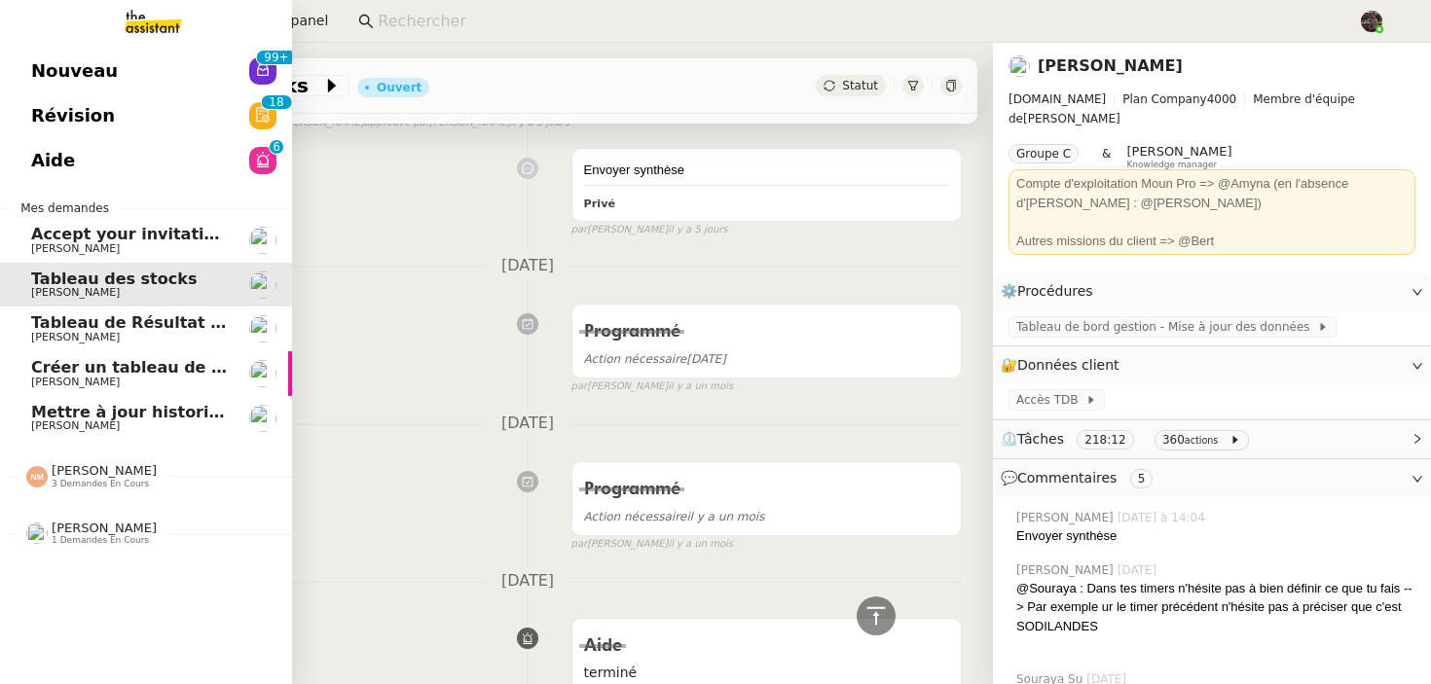
click at [55, 363] on span "Créer un tableau de bord gestion marge PAF" at bounding box center [226, 367] width 391 height 18
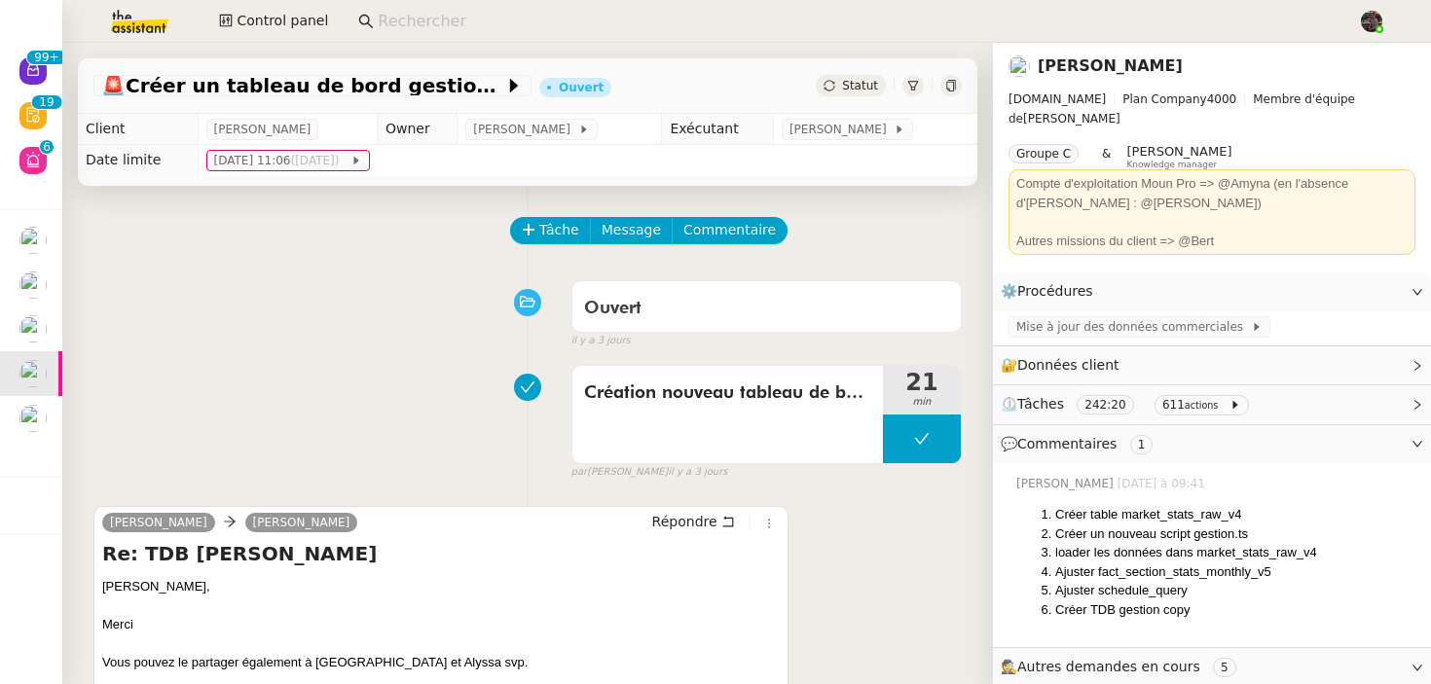
click at [383, 13] on input at bounding box center [858, 22] width 961 height 26
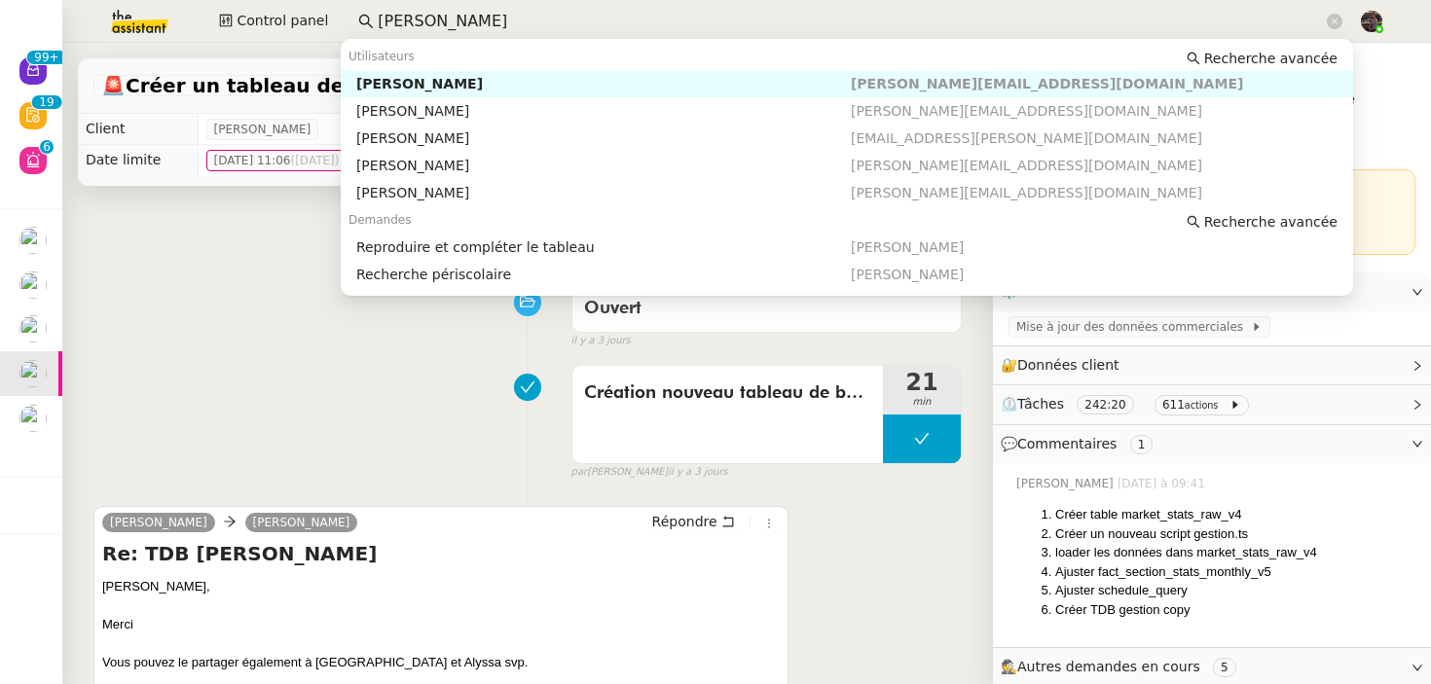
click at [446, 66] on div "Utilisateurs Recherche avancée" at bounding box center [847, 56] width 1012 height 27
click at [442, 85] on div "[PERSON_NAME]" at bounding box center [603, 84] width 494 height 18
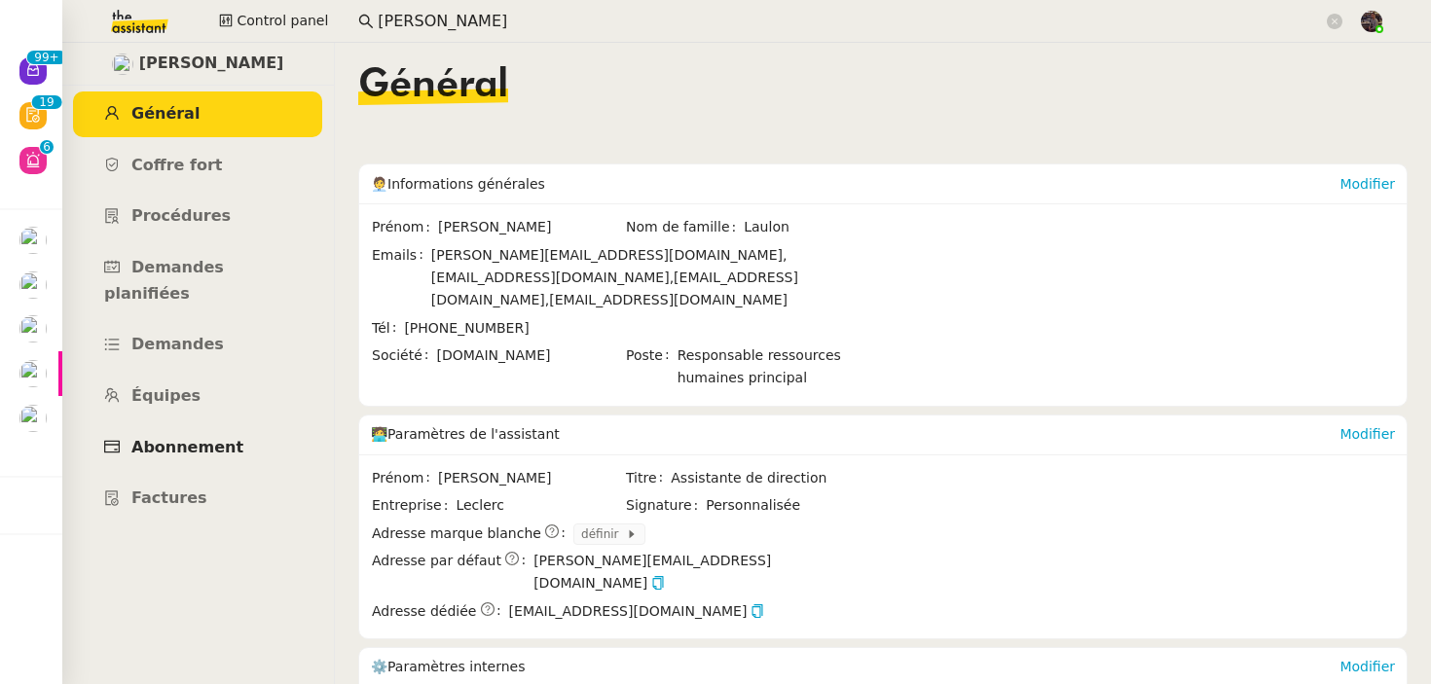
click at [220, 438] on span "Abonnement" at bounding box center [187, 447] width 112 height 18
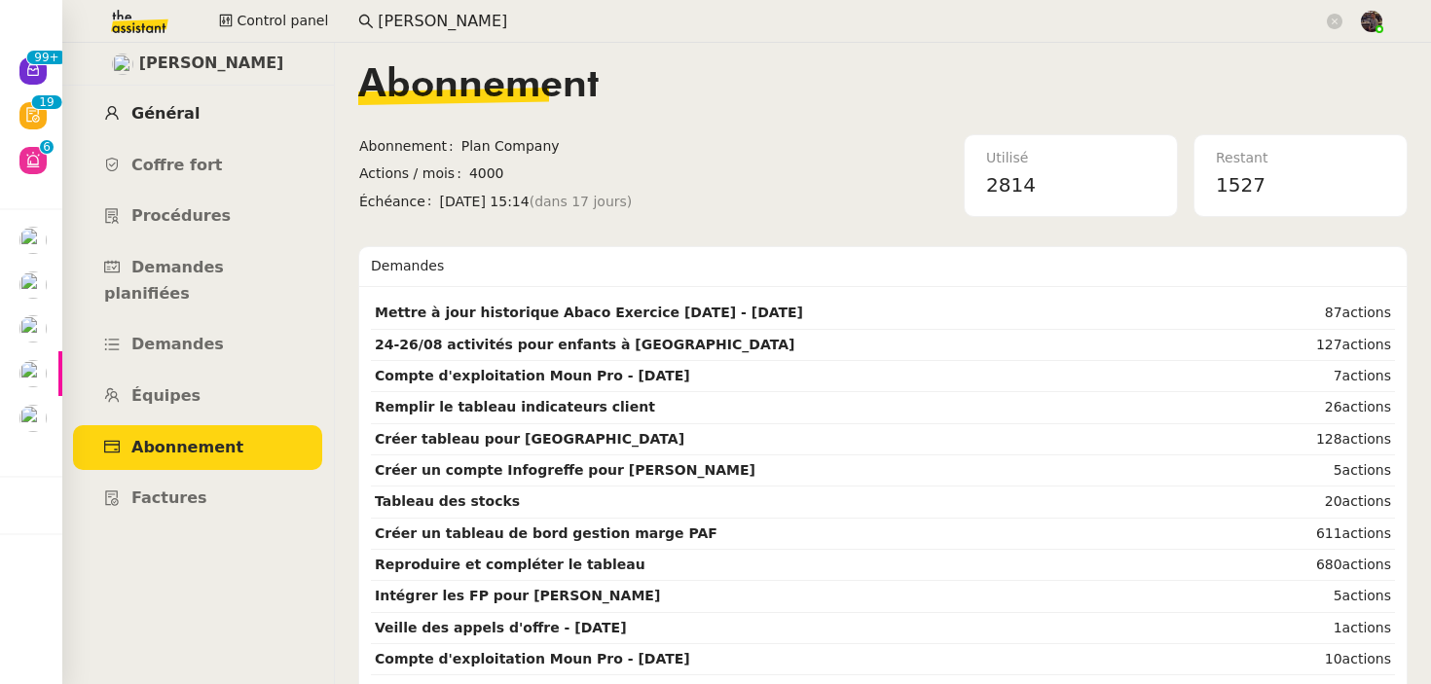
click at [229, 128] on link "Général" at bounding box center [197, 114] width 249 height 46
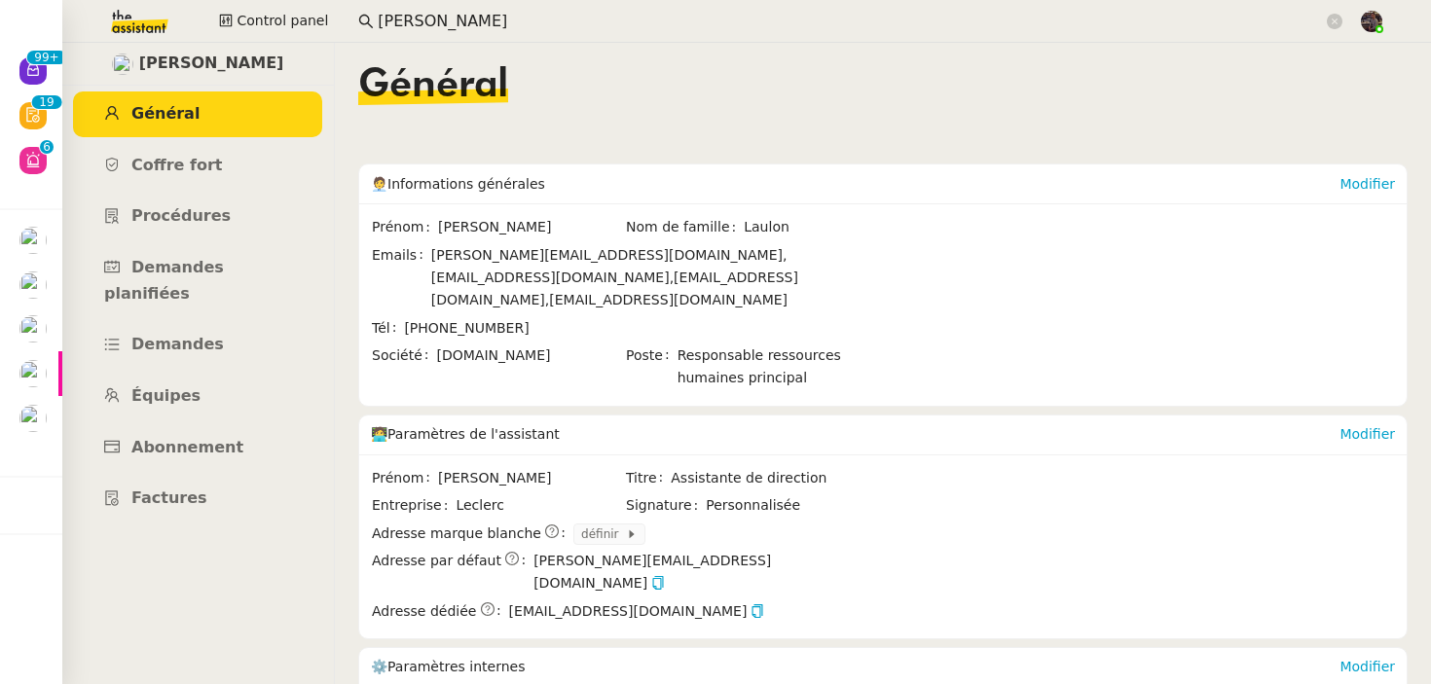
click at [213, 192] on ul "Général Coffre fort Procédures Demandes planifiées Demandes Équipes Abonnement …" at bounding box center [197, 306] width 273 height 430
click at [213, 174] on link "Coffre fort" at bounding box center [197, 166] width 249 height 46
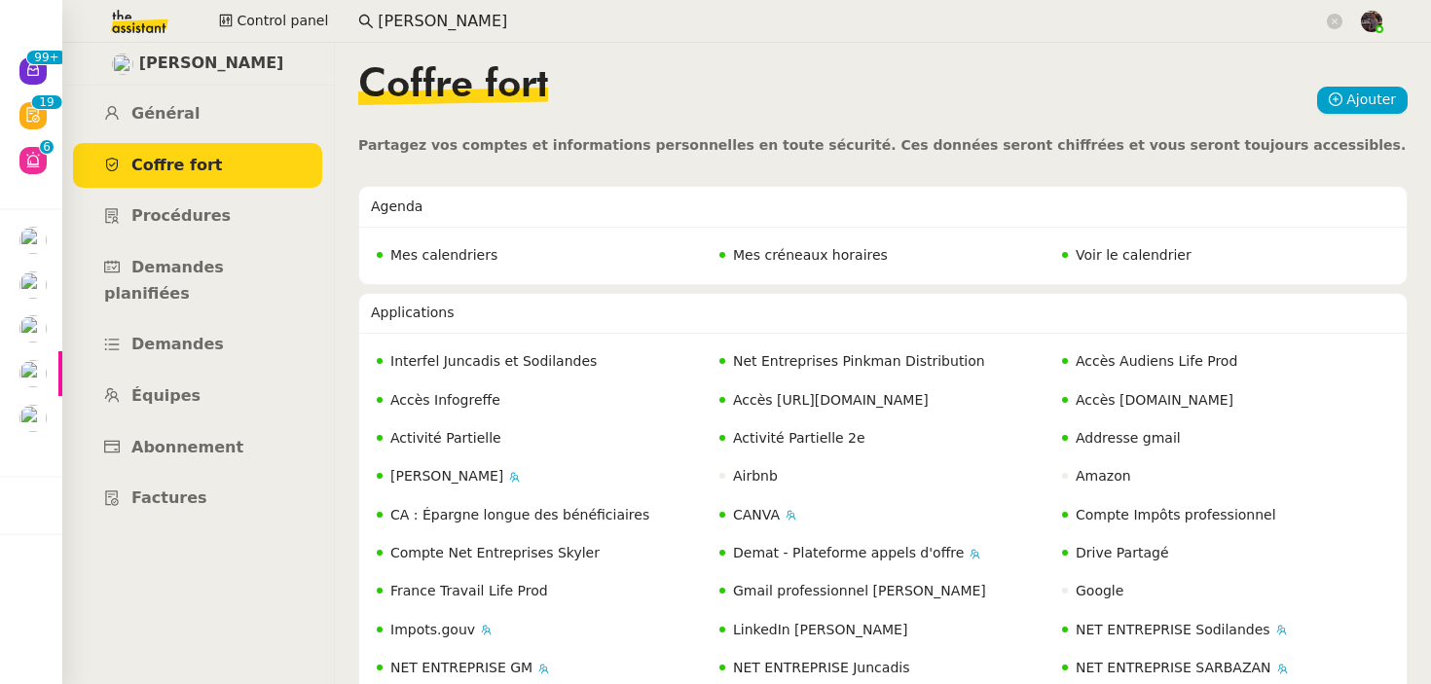
click at [1174, 258] on span "Voir le calendrier" at bounding box center [1133, 255] width 116 height 16
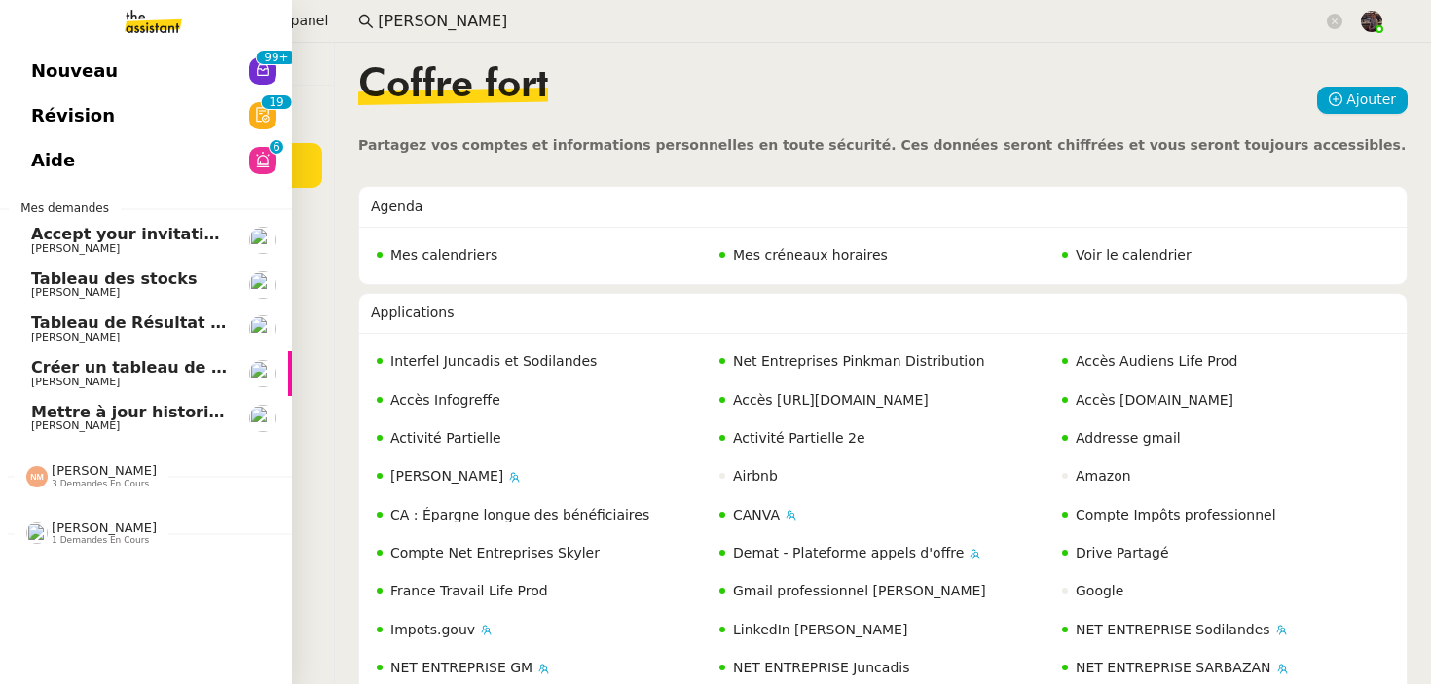
click at [160, 66] on link "Nouveau 99+" at bounding box center [146, 71] width 292 height 45
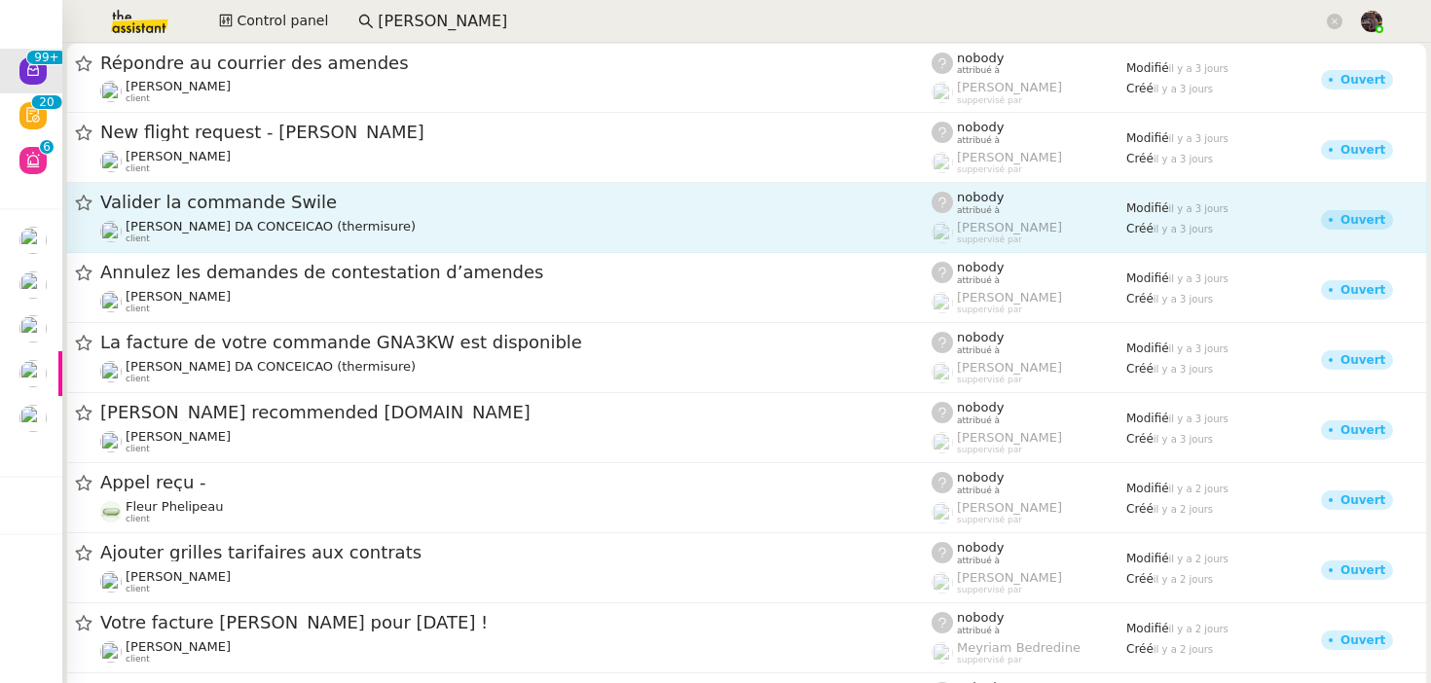
click at [429, 234] on div "Charles DA CONCEICAO (thermisure) client" at bounding box center [515, 231] width 831 height 25
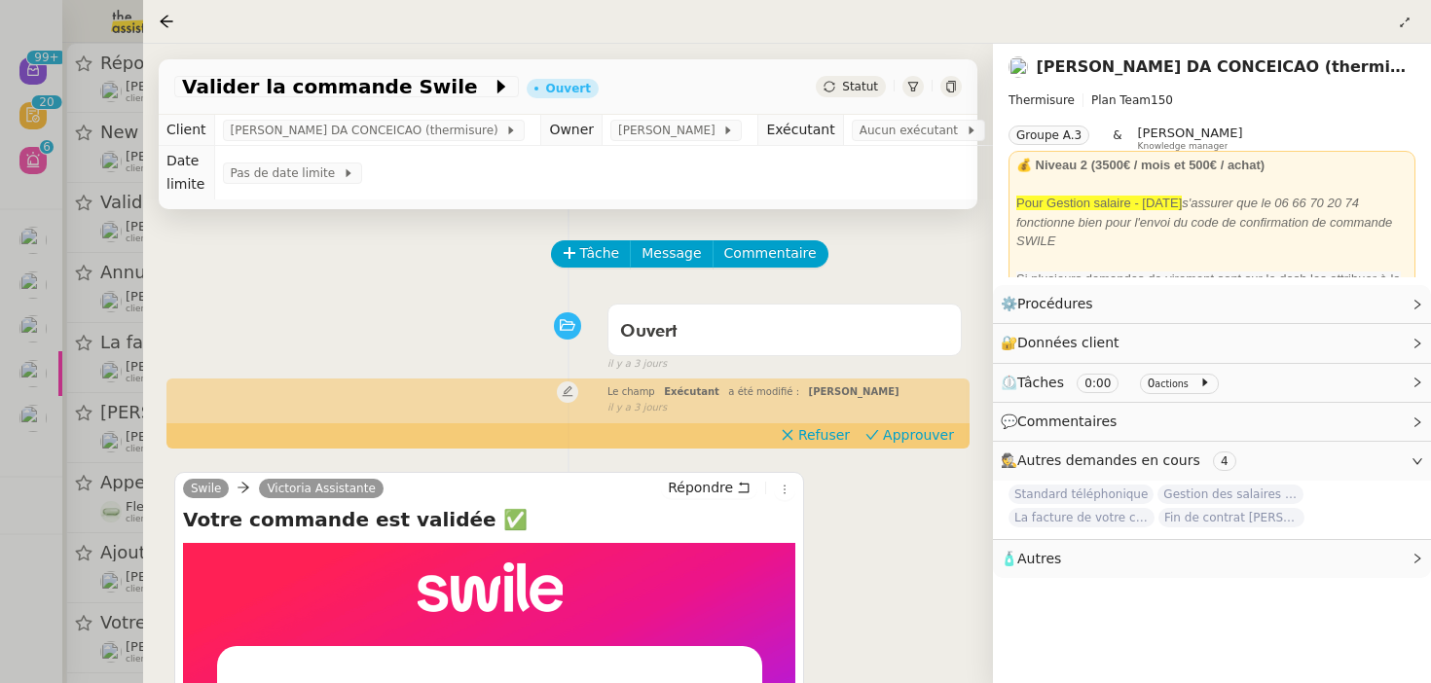
click at [40, 346] on div at bounding box center [715, 341] width 1431 height 683
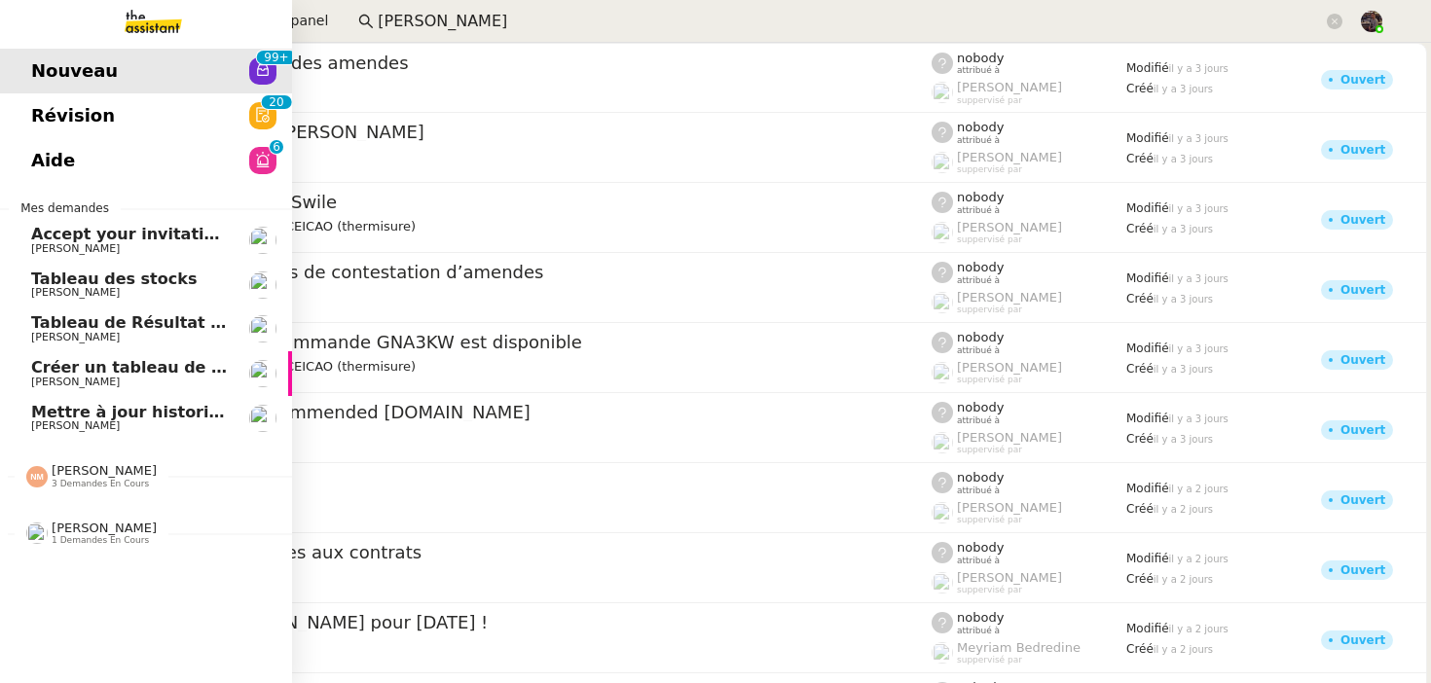
click at [40, 372] on link "Créer un tableau de bord gestion marge PAF [PERSON_NAME]" at bounding box center [146, 373] width 292 height 45
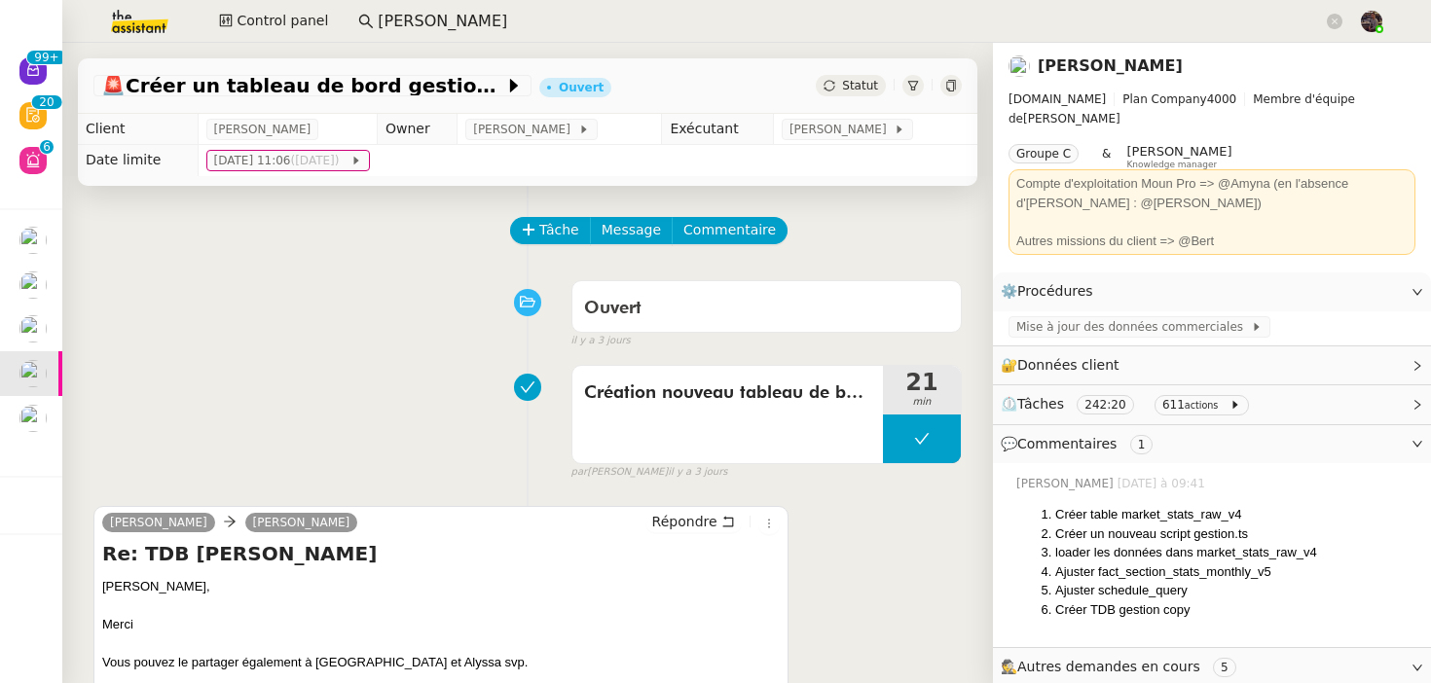
click at [691, 503] on div "Guillaume Farina camille Répondre Re: TDB Marge BRUTE Camille, Merci Vous pouve…" at bounding box center [527, 667] width 868 height 356
click at [687, 515] on span "Répondre" at bounding box center [684, 521] width 65 height 19
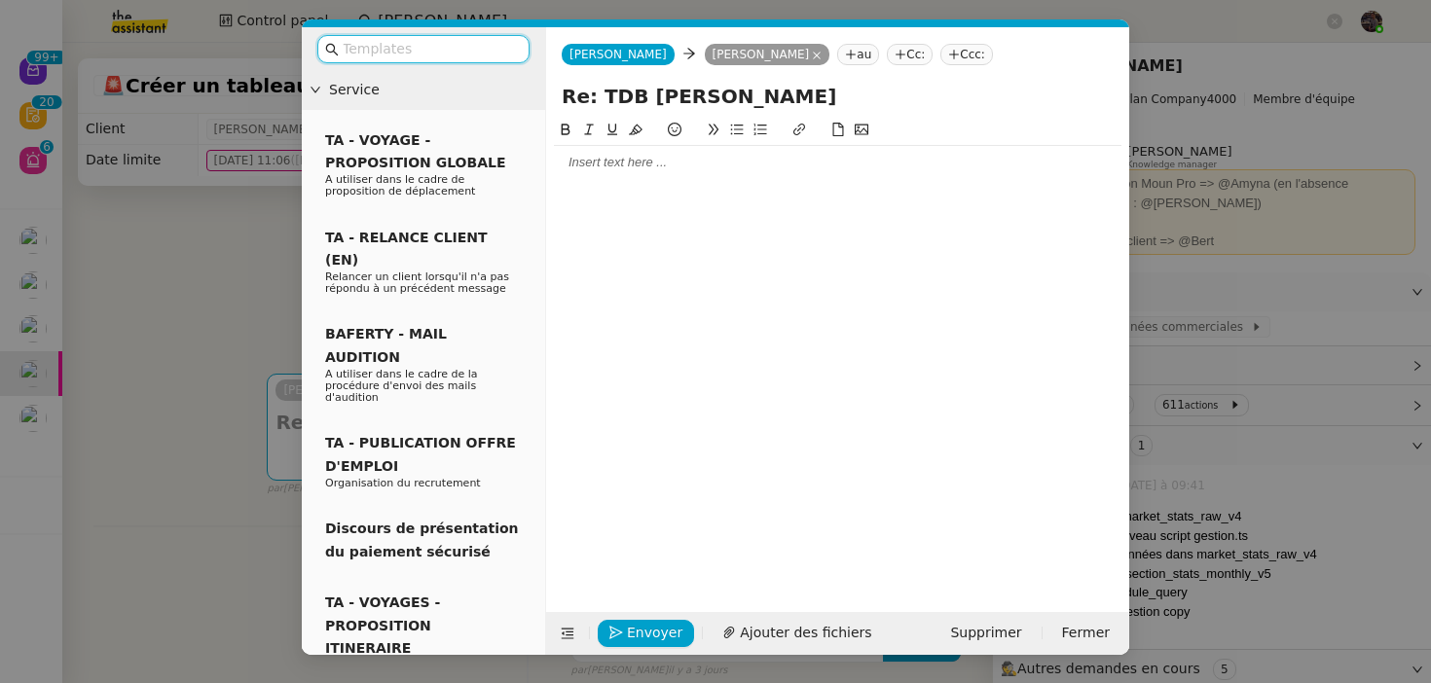
click at [189, 218] on nz-modal-container "Service TA - VOYAGE - PROPOSITION GLOBALE A utiliser dans le cadre de propositi…" at bounding box center [715, 341] width 1431 height 683
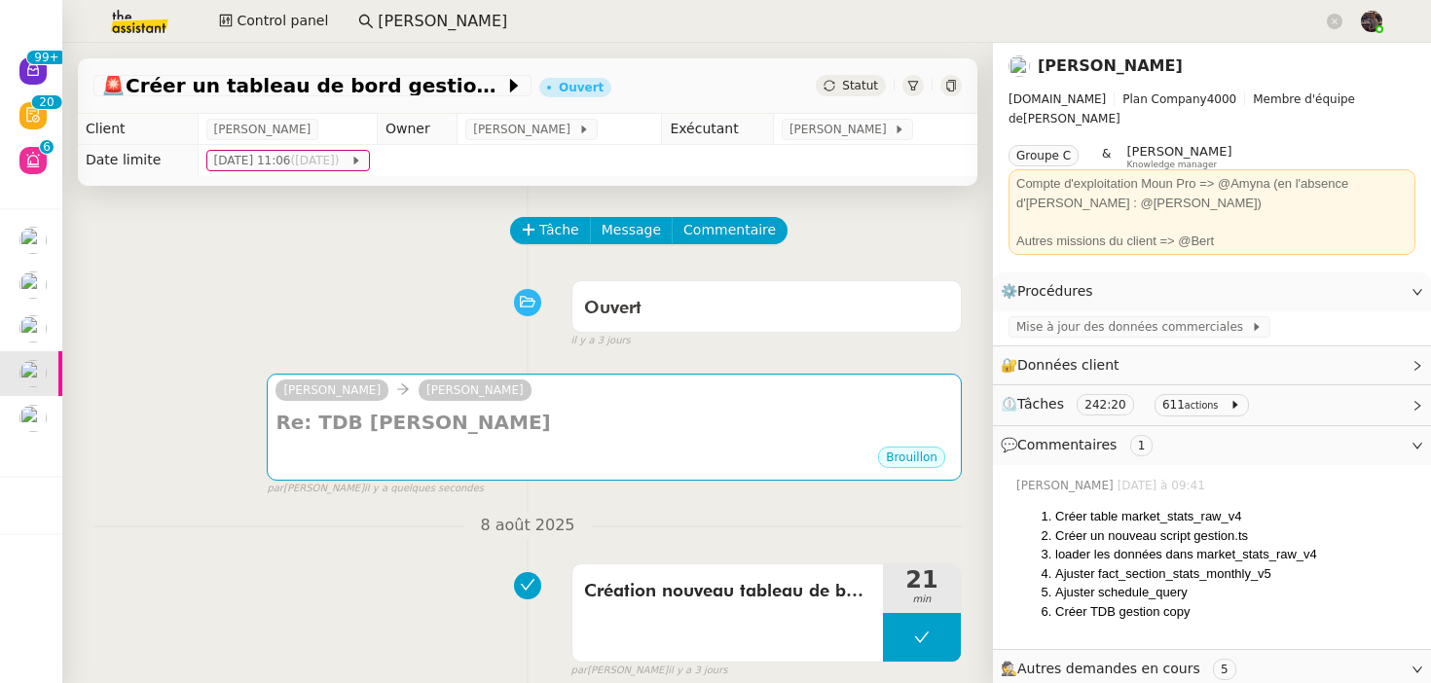
scroll to position [357, 0]
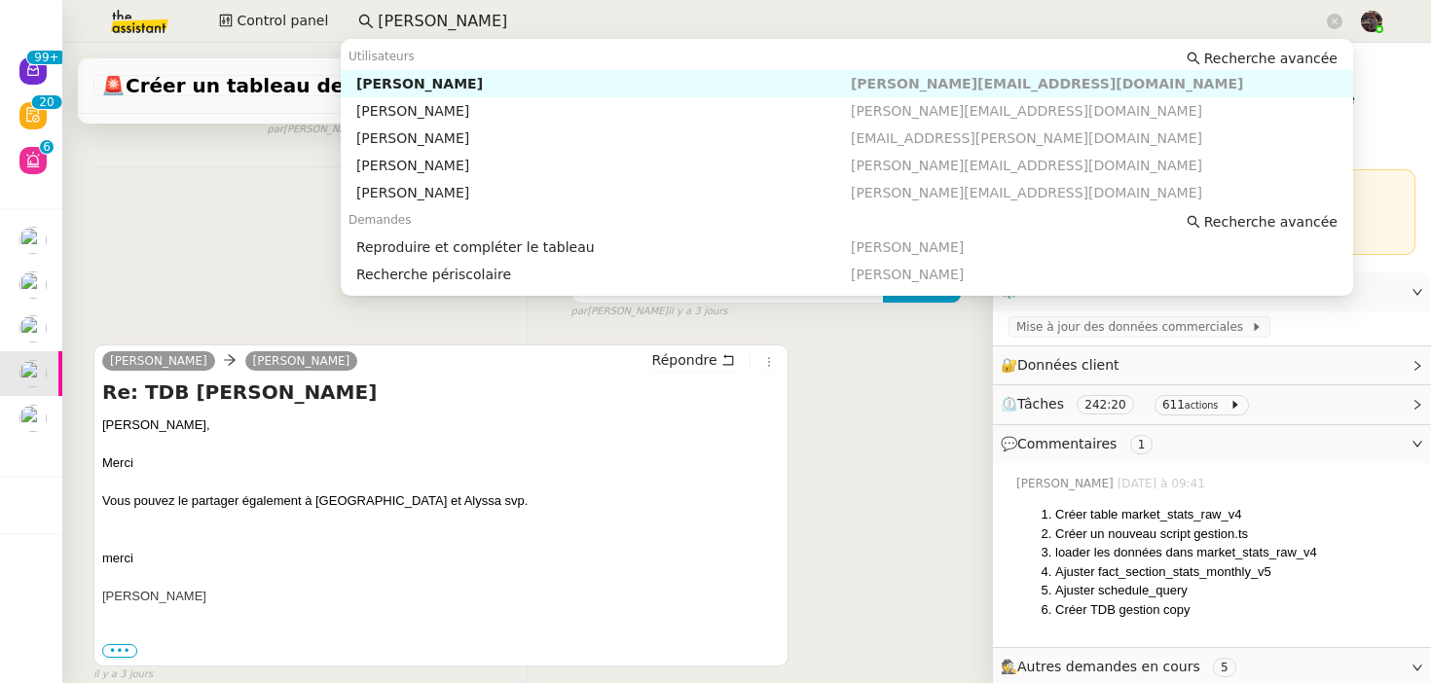
click at [401, 17] on input "lydie" at bounding box center [850, 22] width 945 height 26
click at [396, 75] on div "Edouard Rudolf" at bounding box center [603, 84] width 494 height 18
type input "rudol"
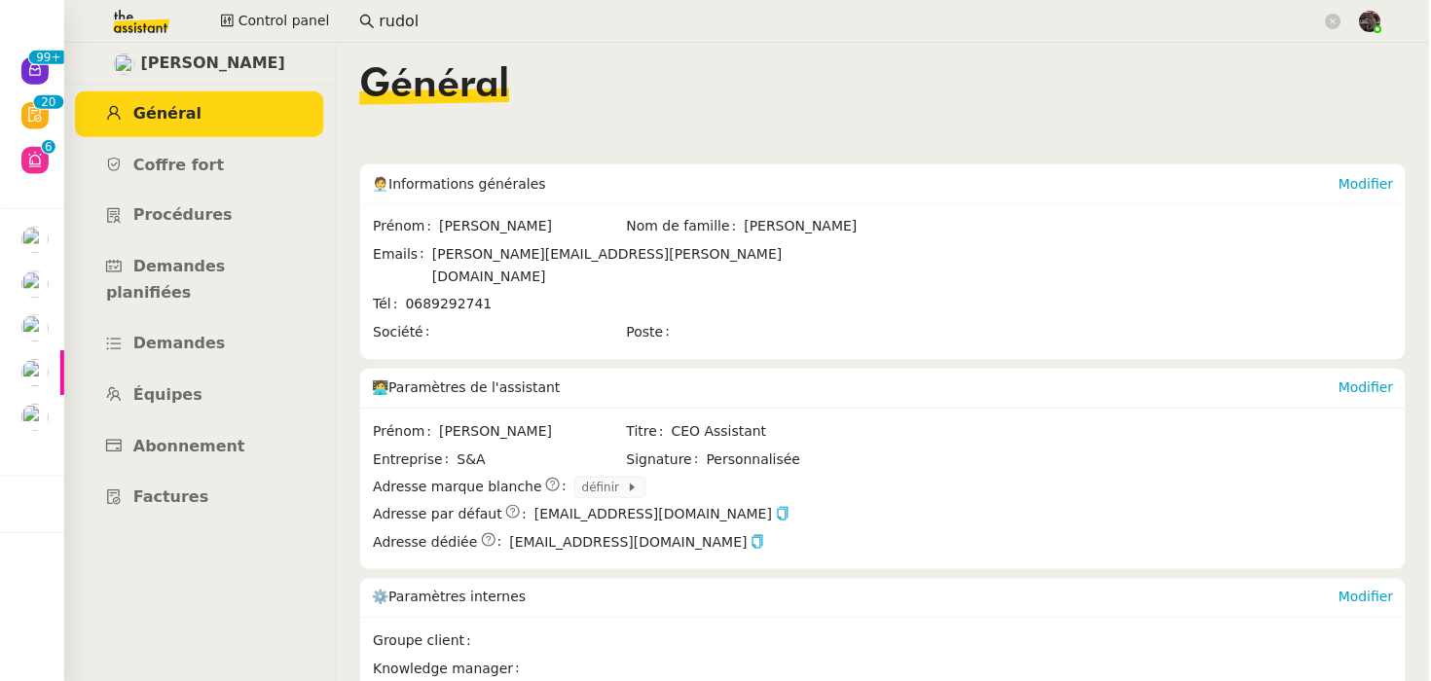
scroll to position [273, 0]
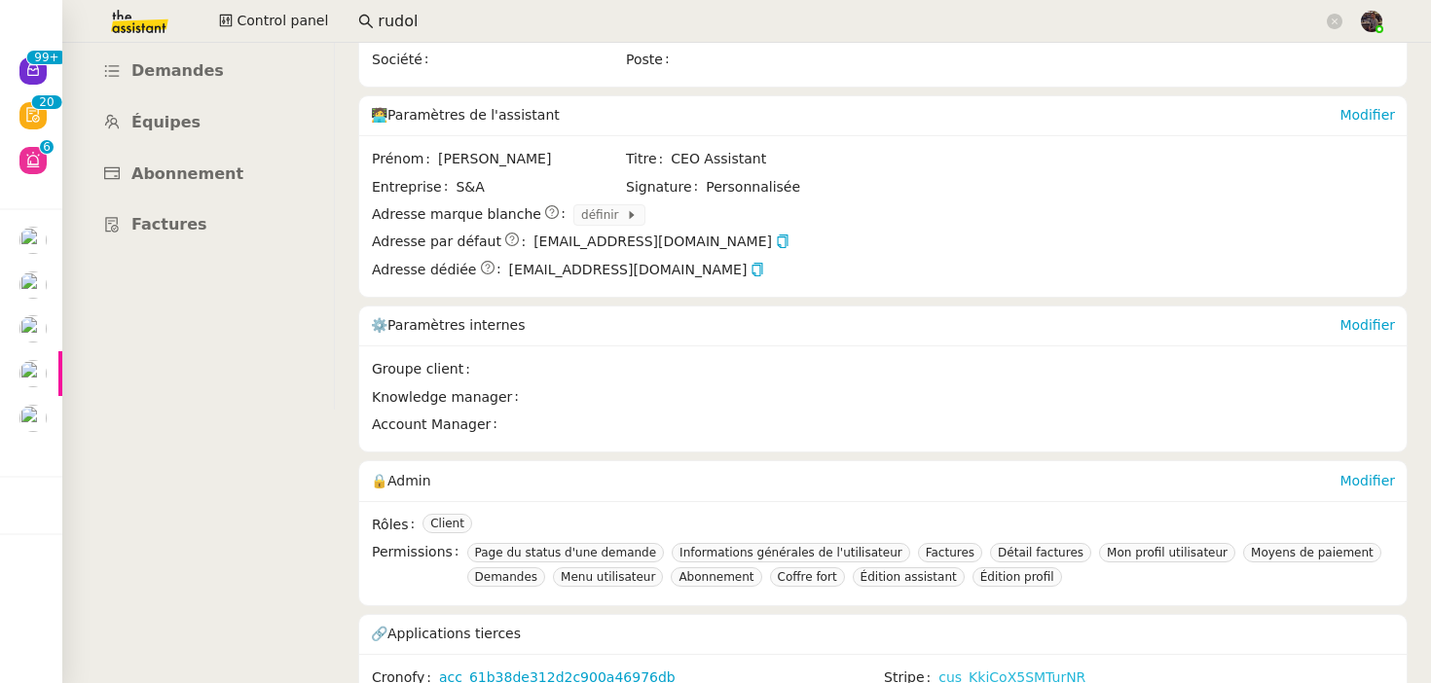
click at [969, 667] on link "cus_KkiCoX5SMTurNR" at bounding box center [1011, 678] width 147 height 22
